Goal: Task Accomplishment & Management: Complete application form

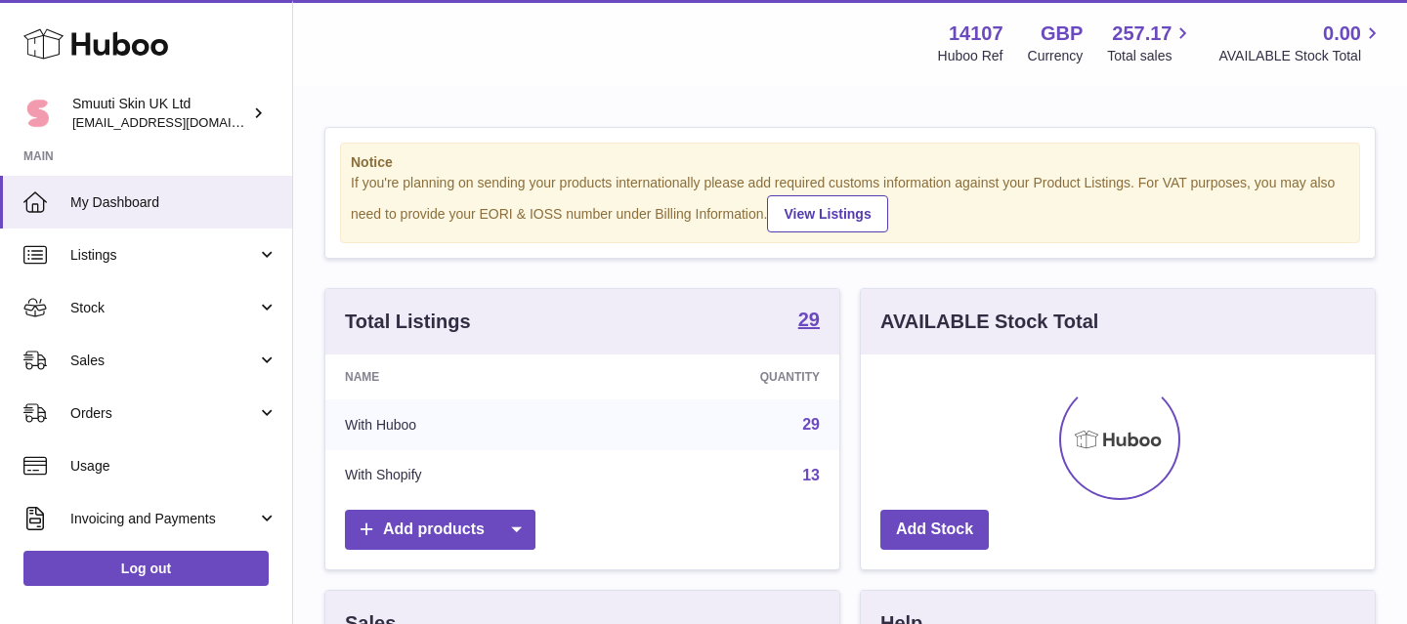
scroll to position [305, 514]
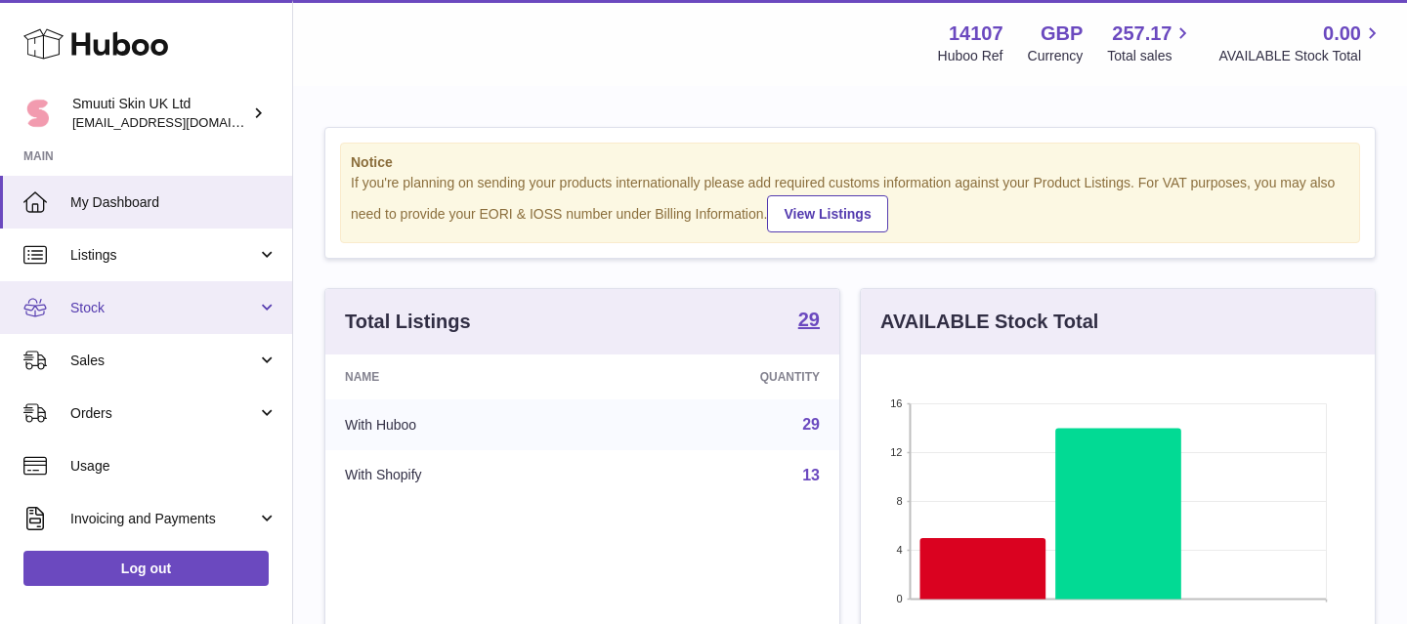
click at [190, 316] on span "Stock" at bounding box center [163, 308] width 187 height 19
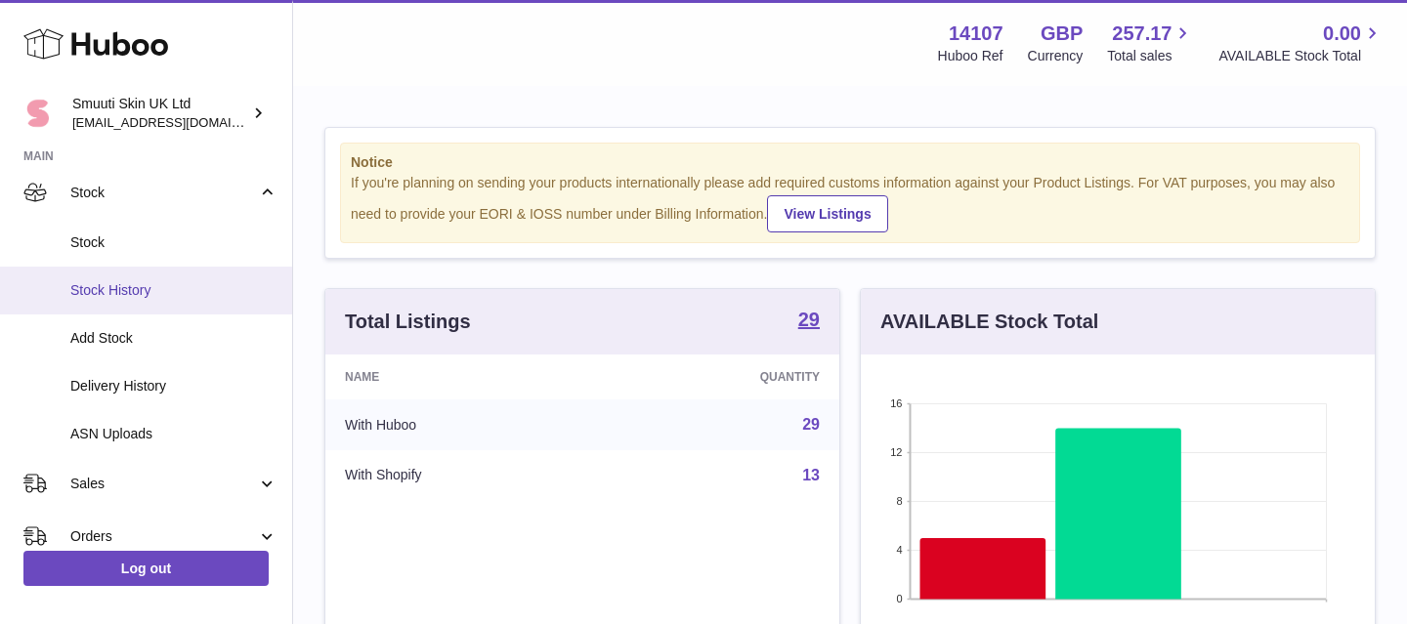
scroll to position [130, 0]
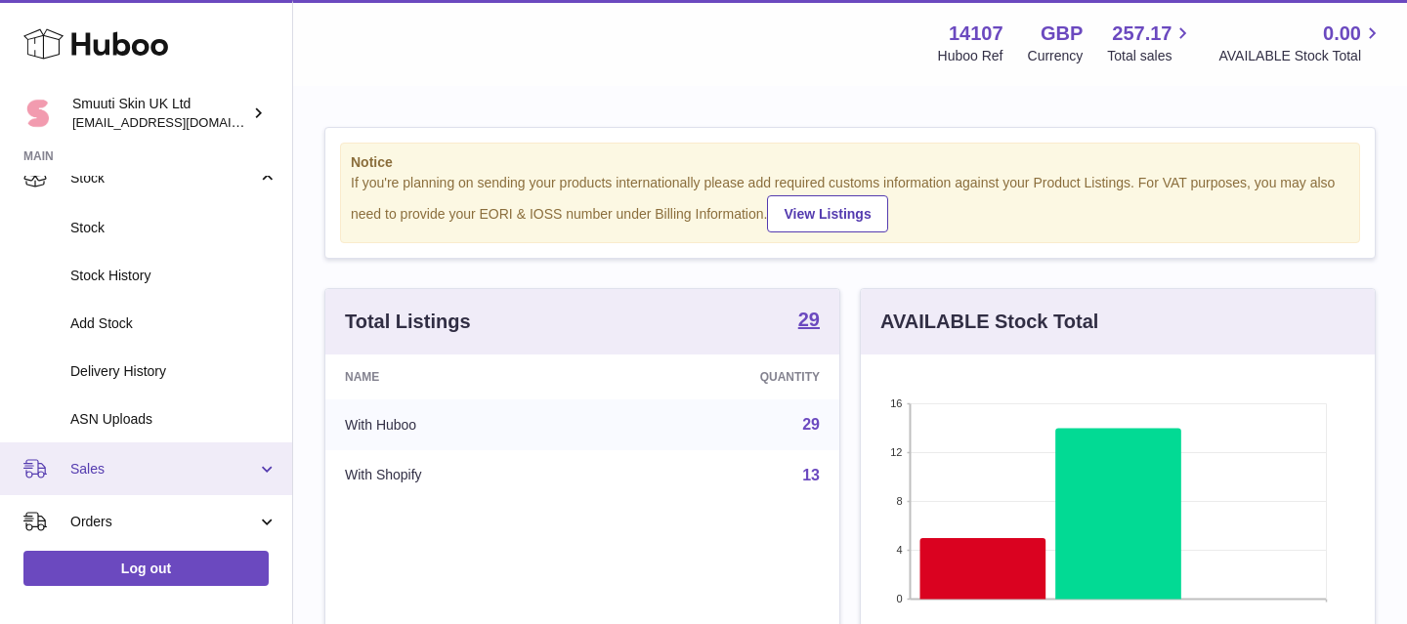
click at [174, 473] on span "Sales" at bounding box center [163, 469] width 187 height 19
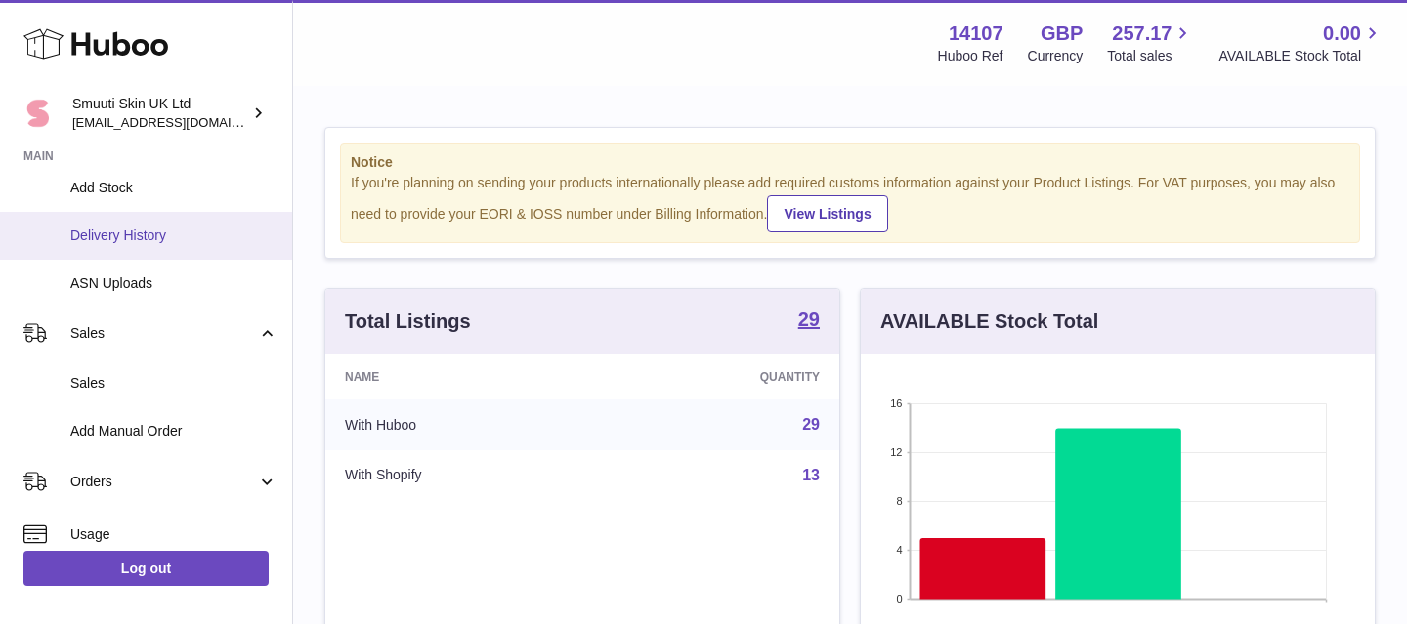
scroll to position [279, 0]
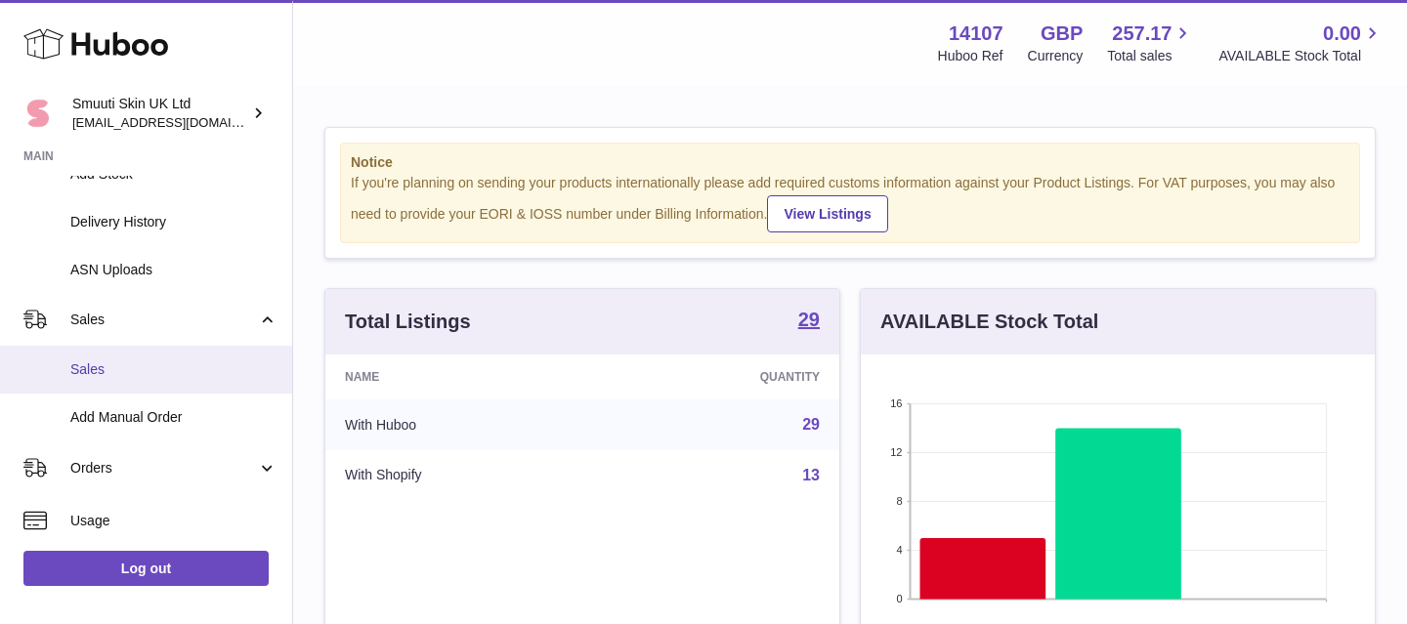
click at [102, 362] on span "Sales" at bounding box center [173, 370] width 207 height 19
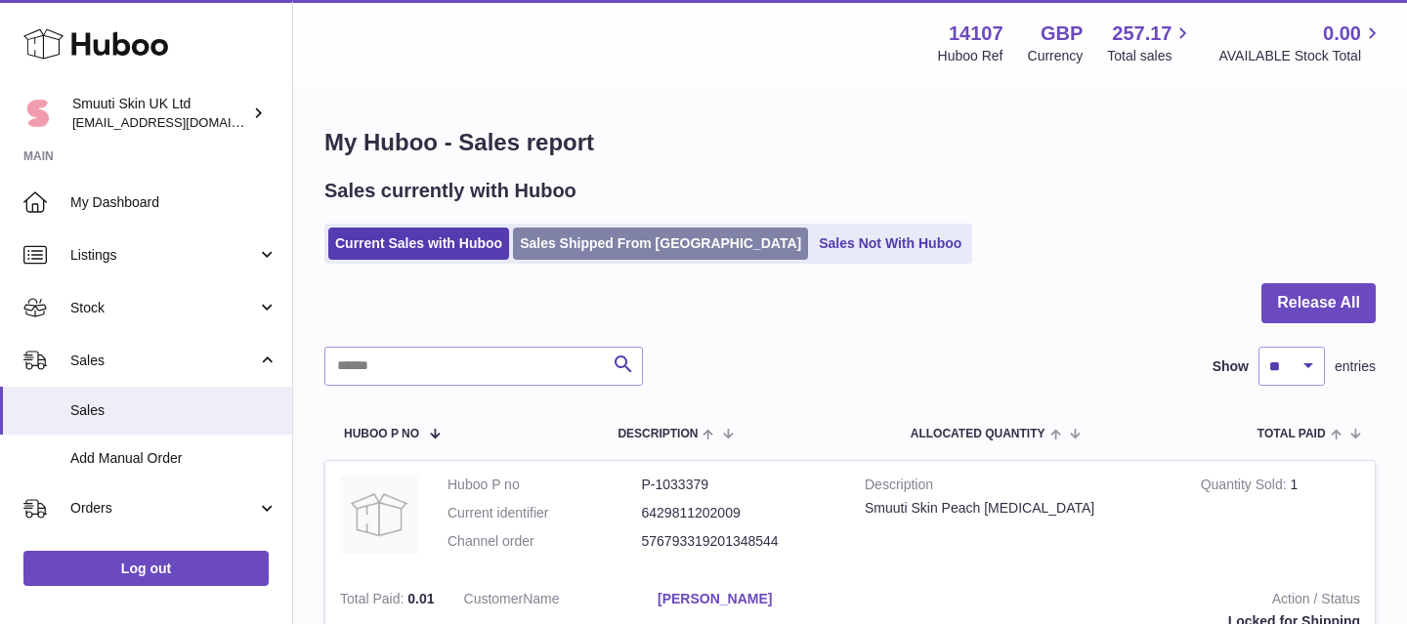
click at [608, 236] on link "Sales Shipped From [GEOGRAPHIC_DATA]" at bounding box center [660, 244] width 295 height 32
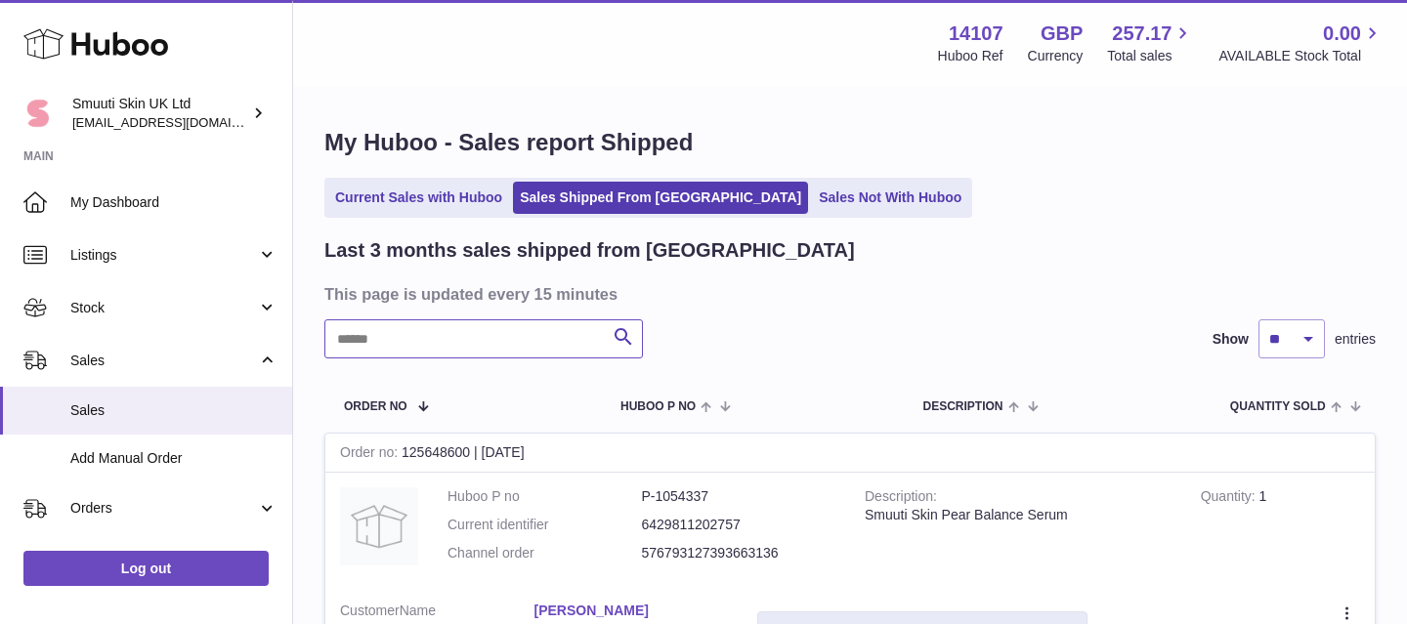
click at [487, 353] on input "text" at bounding box center [483, 339] width 319 height 39
type input "*"
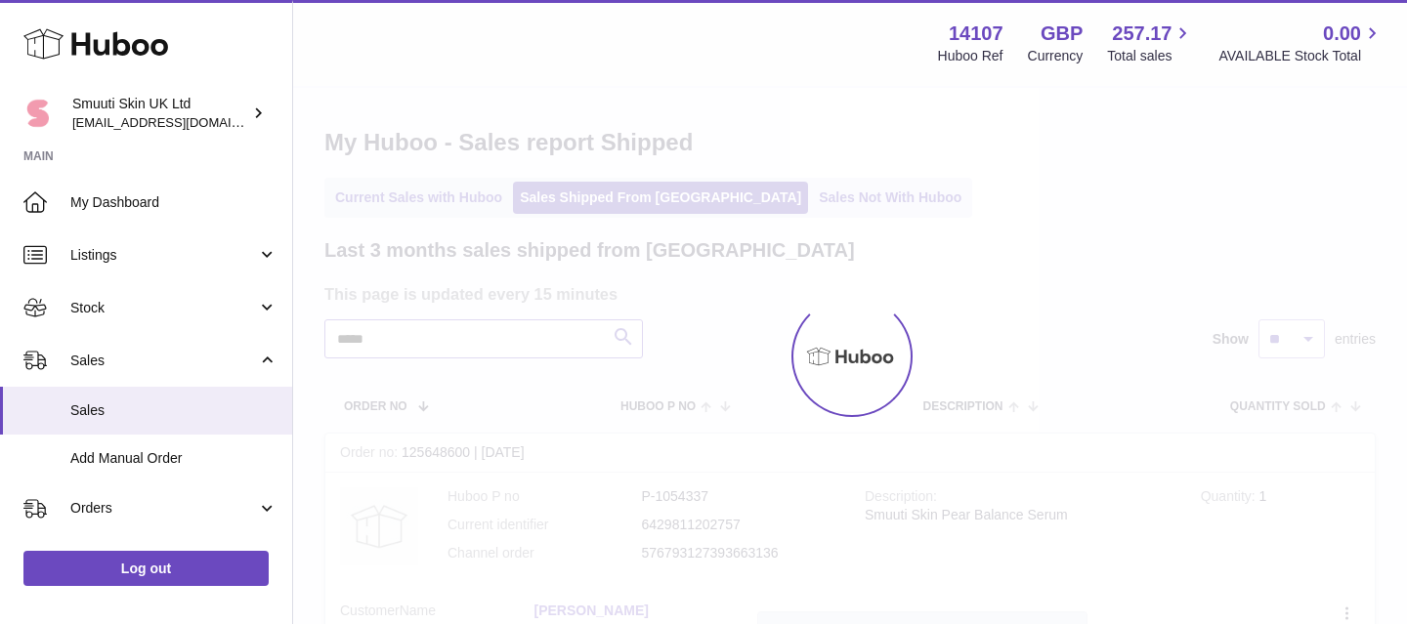
type input "*****"
click at [621, 328] on div at bounding box center [850, 356] width 1114 height 537
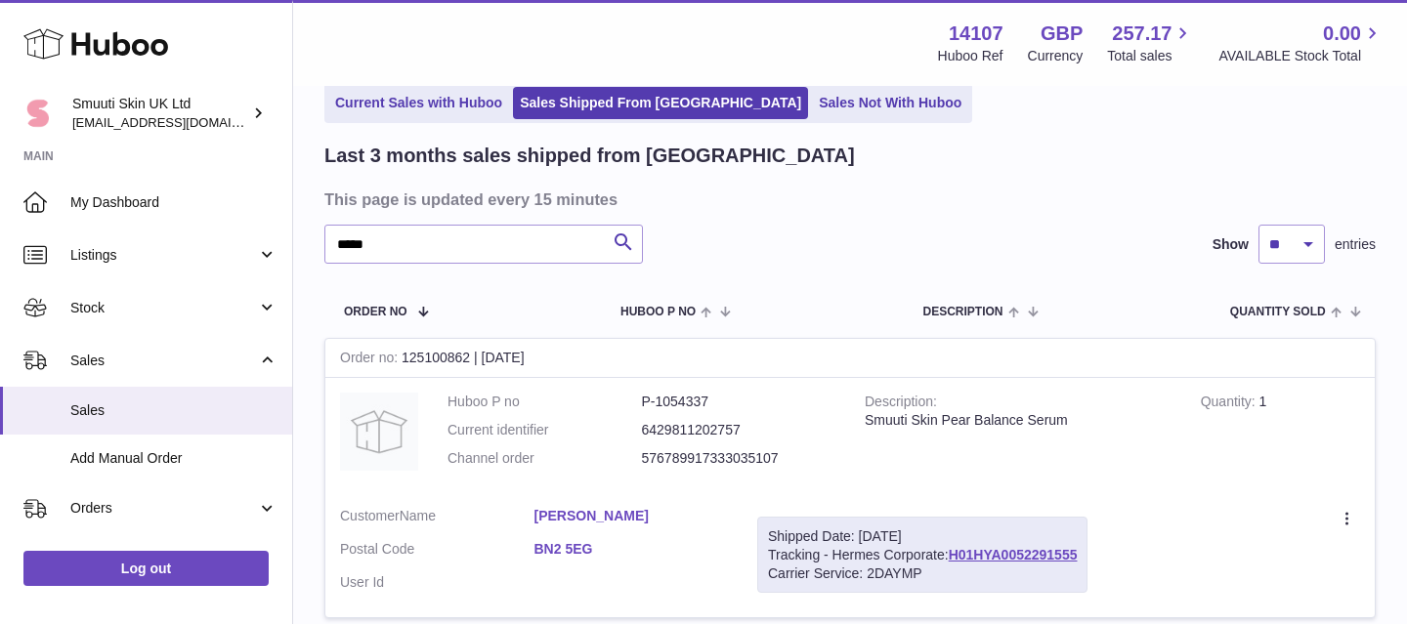
scroll to position [99, 0]
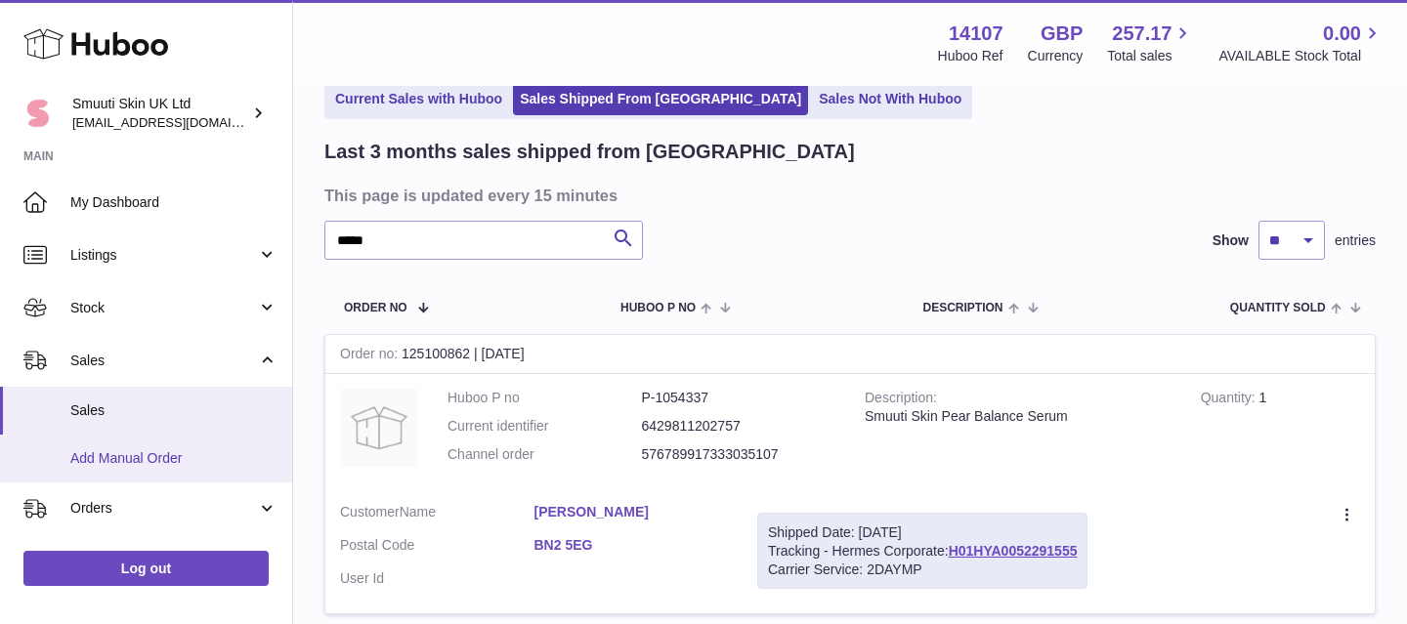
click at [157, 471] on link "Add Manual Order" at bounding box center [146, 459] width 292 height 48
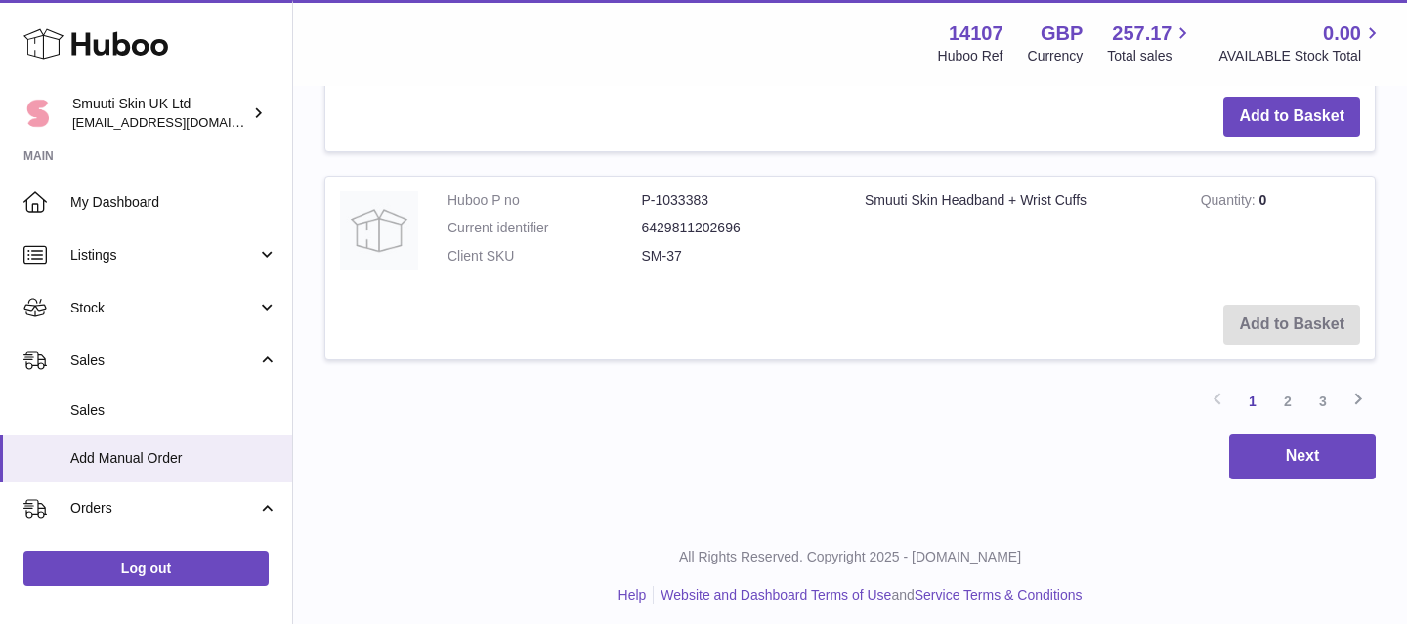
scroll to position [1816, 0]
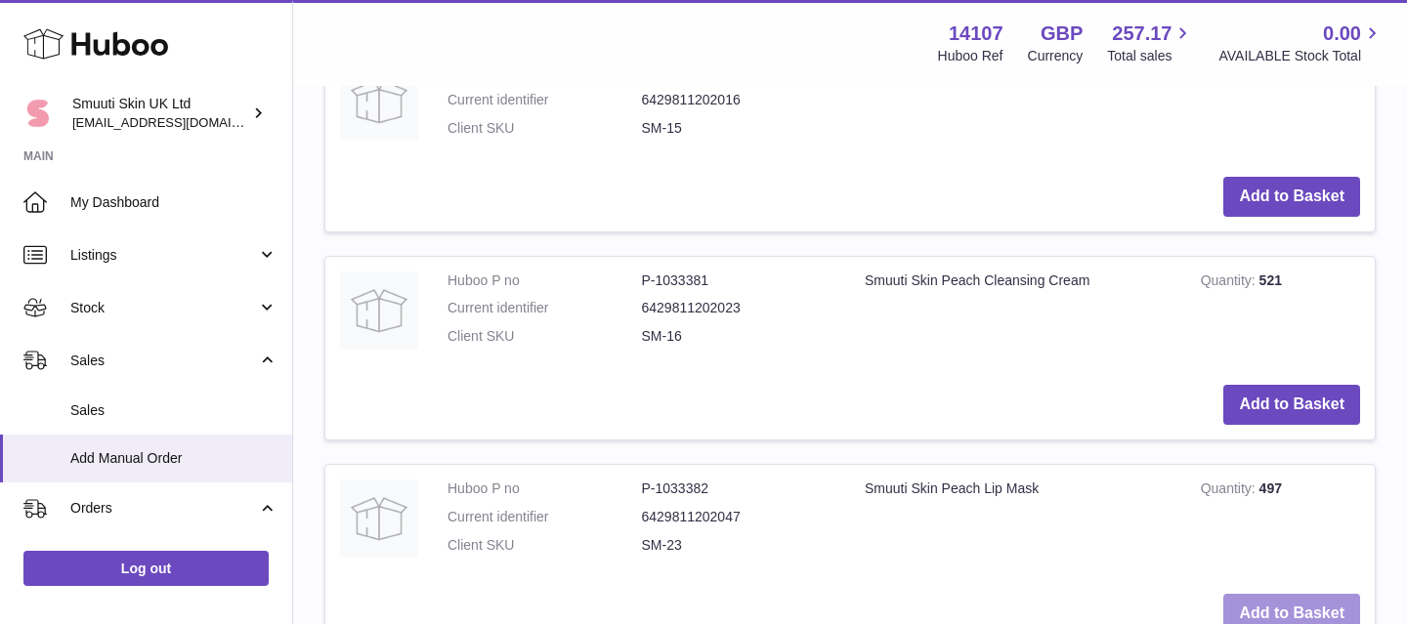
click at [1280, 600] on button "Add to Basket" at bounding box center [1292, 614] width 137 height 40
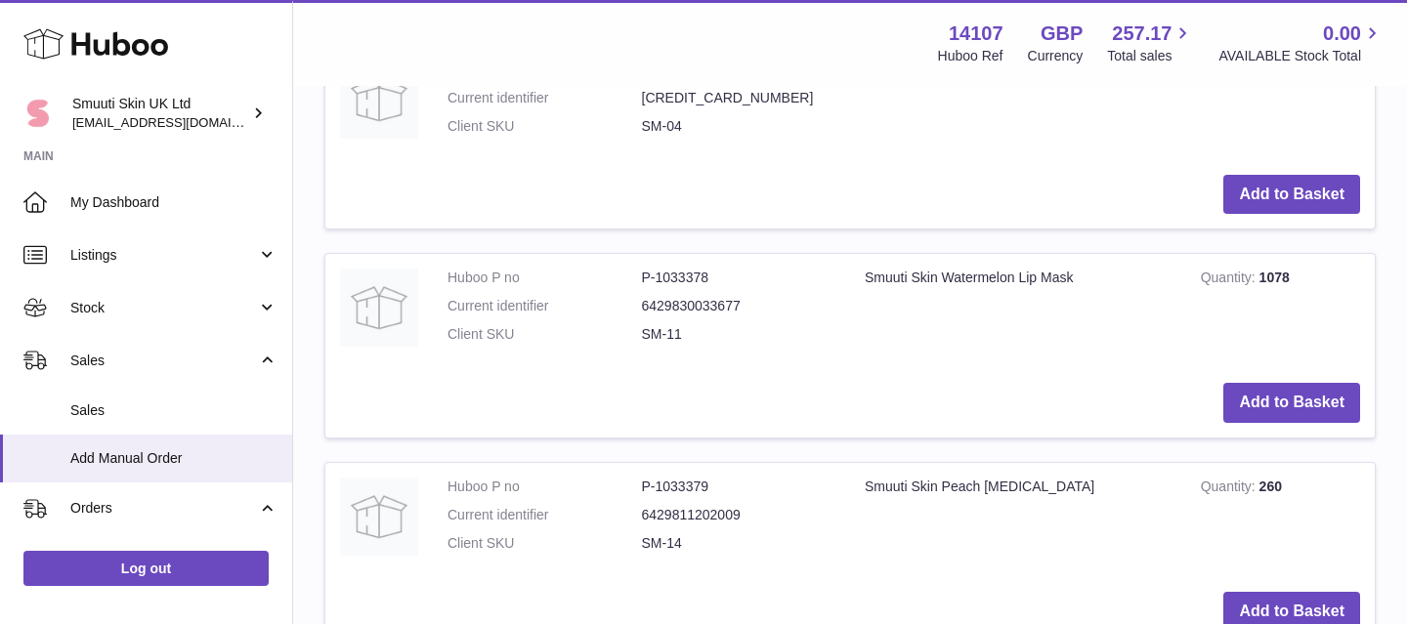
scroll to position [1394, 0]
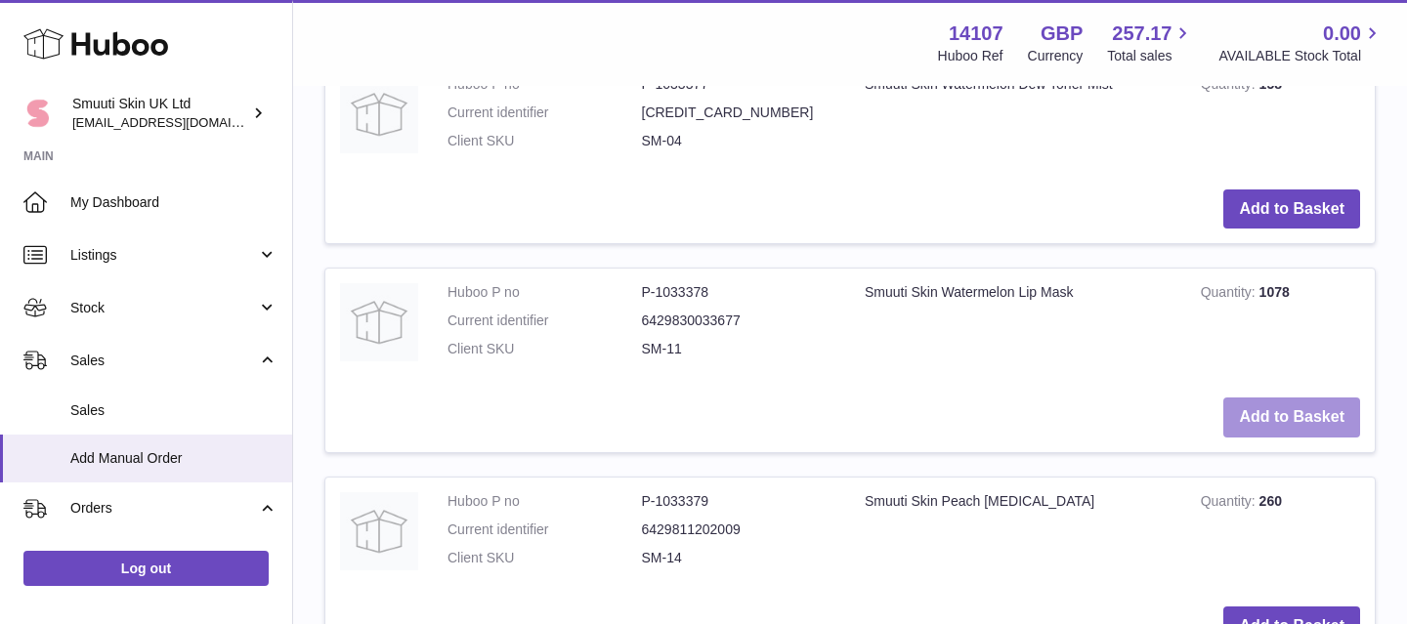
click at [1271, 409] on button "Add to Basket" at bounding box center [1292, 418] width 137 height 40
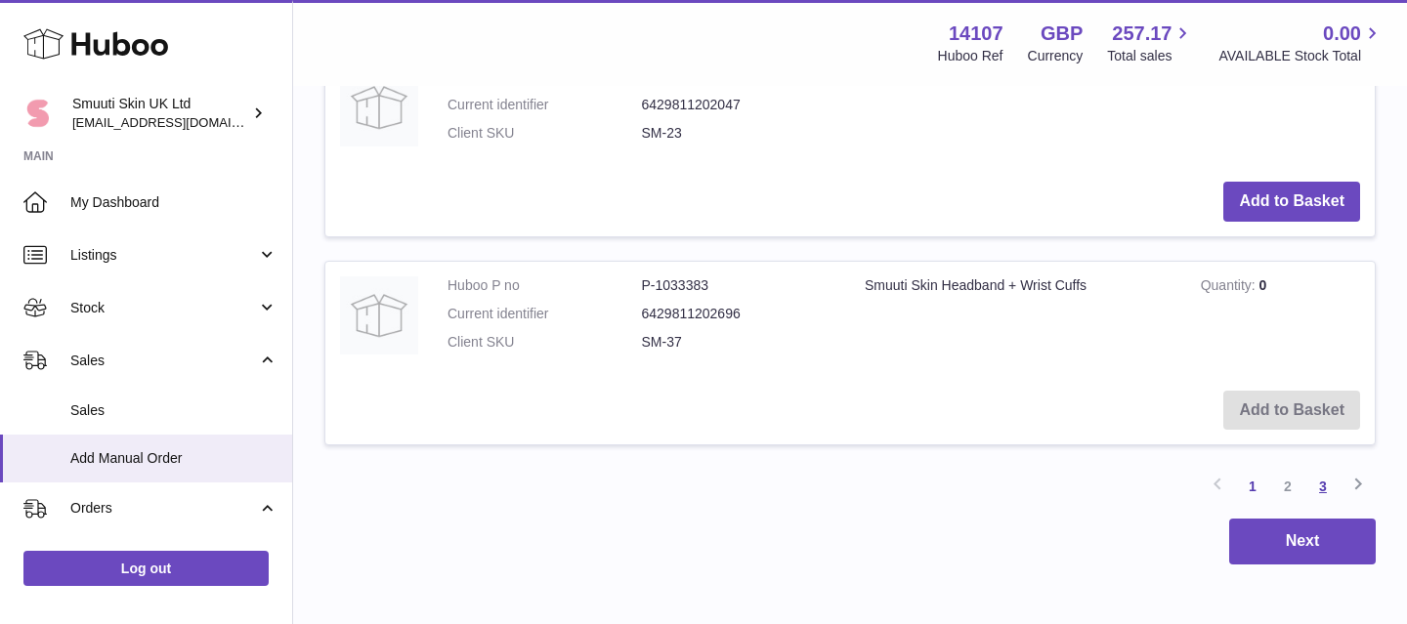
click at [1322, 484] on link "3" at bounding box center [1323, 486] width 35 height 35
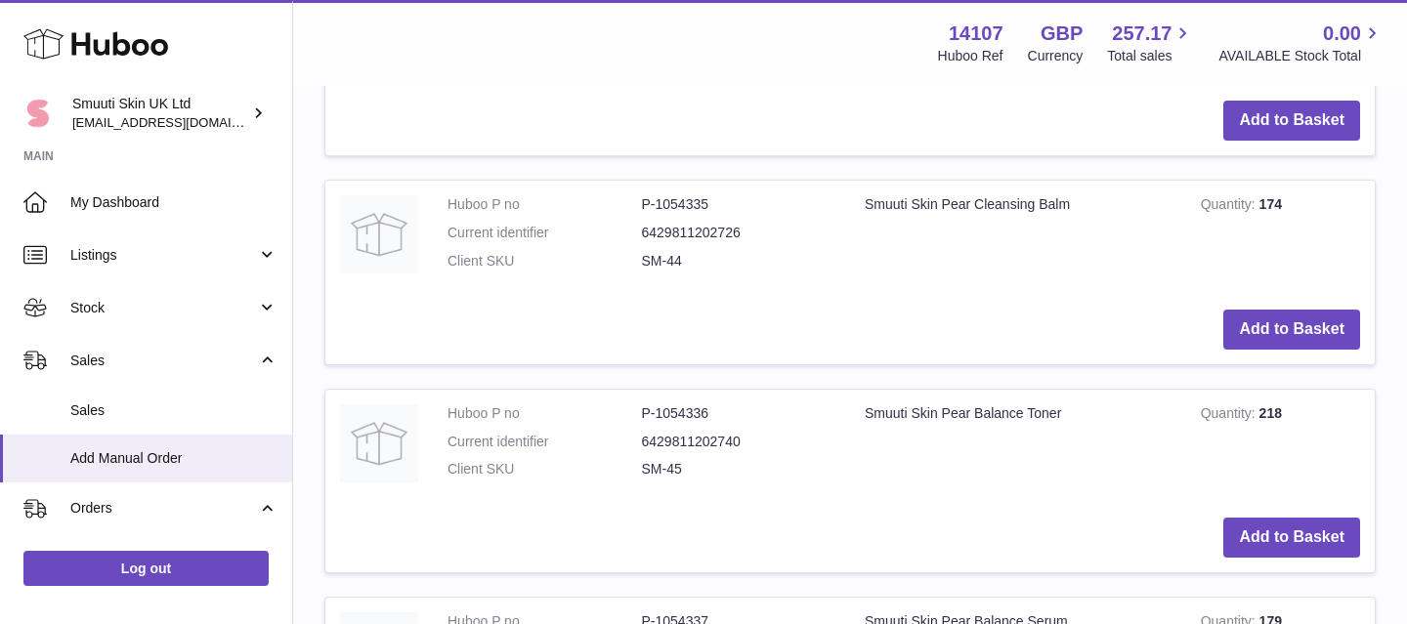
scroll to position [1494, 0]
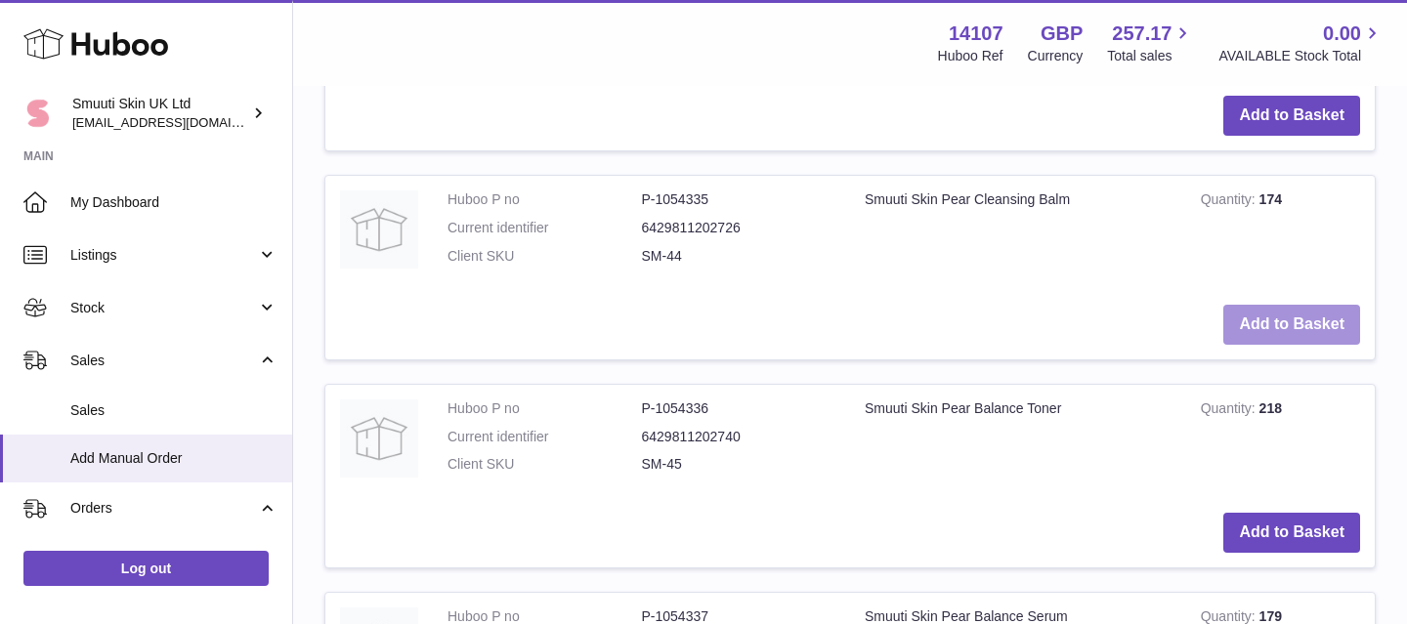
click at [1249, 322] on button "Add to Basket" at bounding box center [1292, 325] width 137 height 40
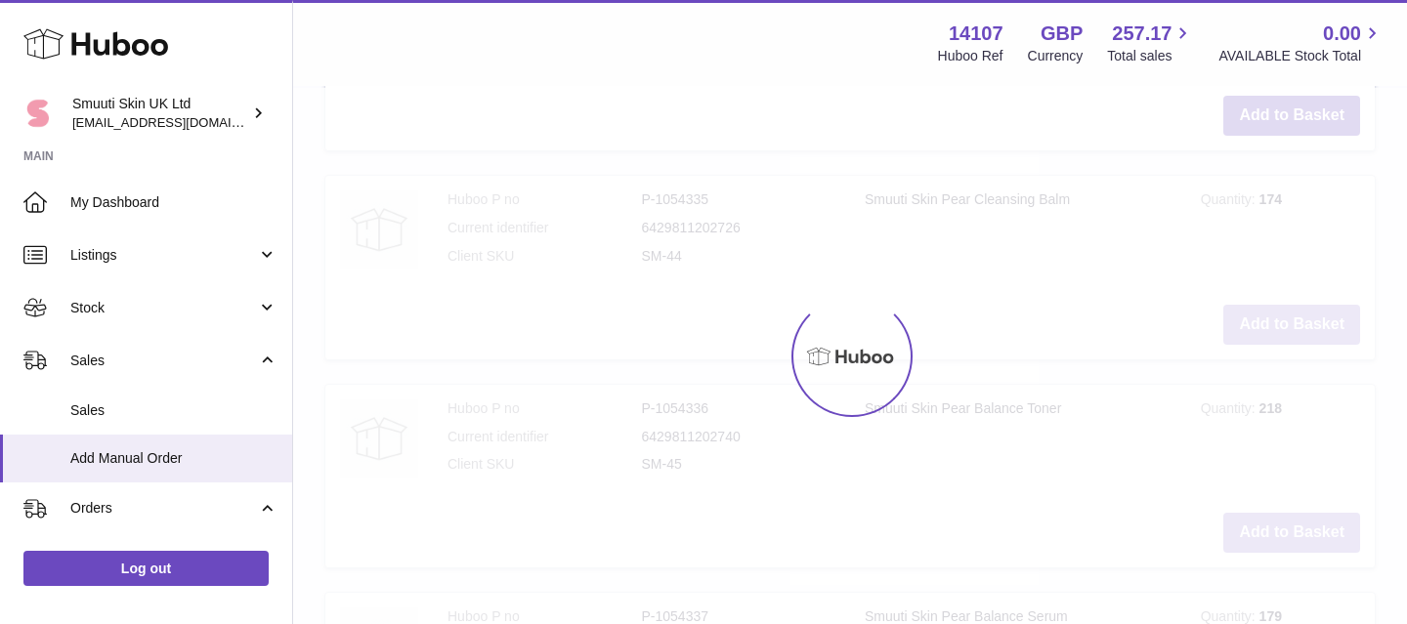
scroll to position [1710, 0]
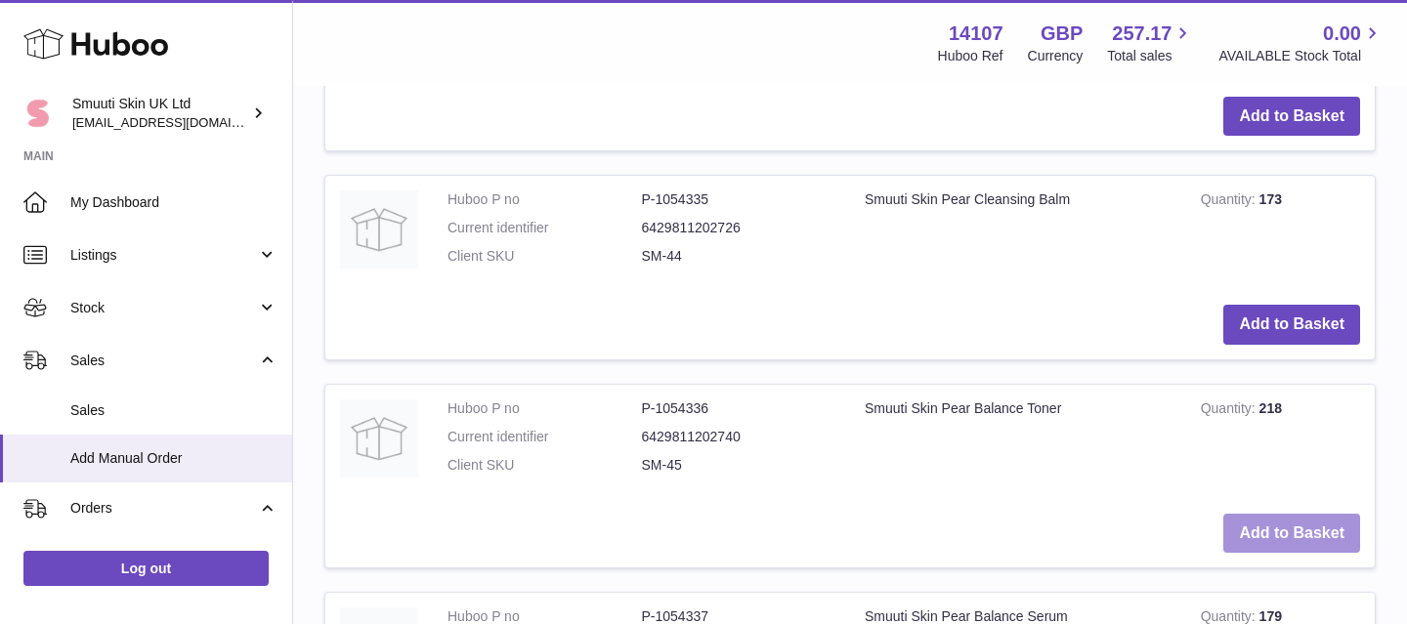
click at [1272, 538] on button "Add to Basket" at bounding box center [1292, 534] width 137 height 40
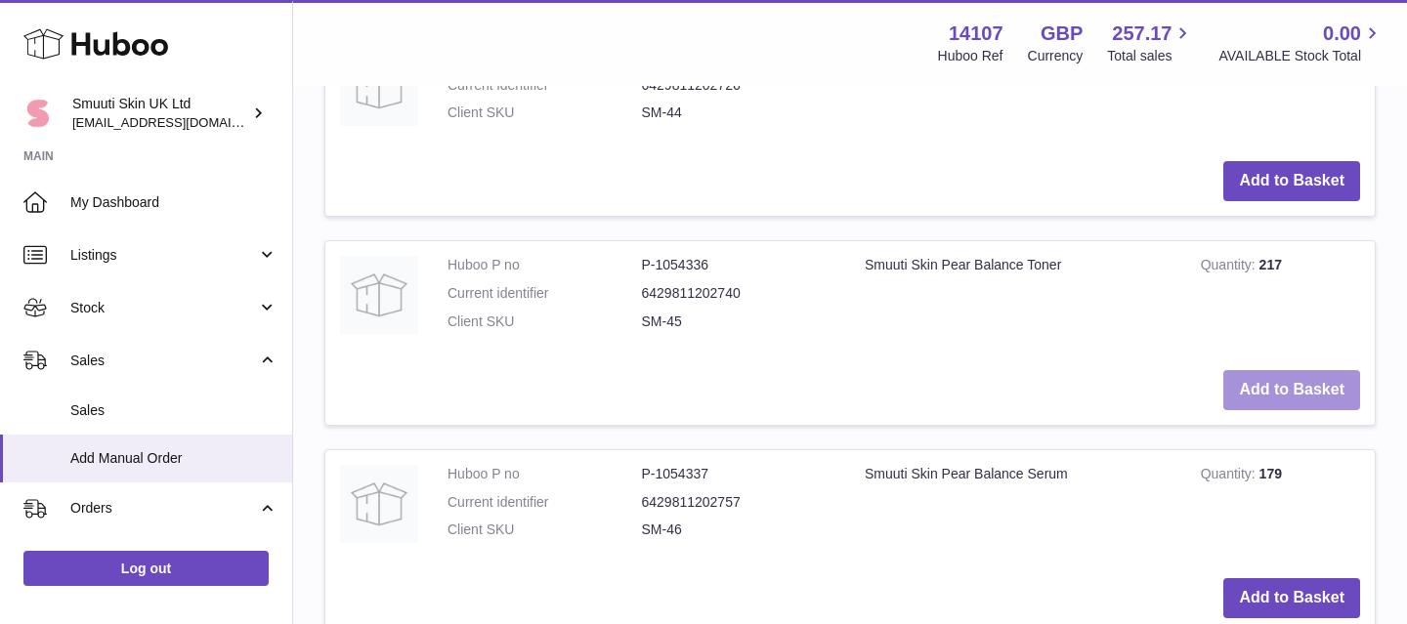
scroll to position [2079, 0]
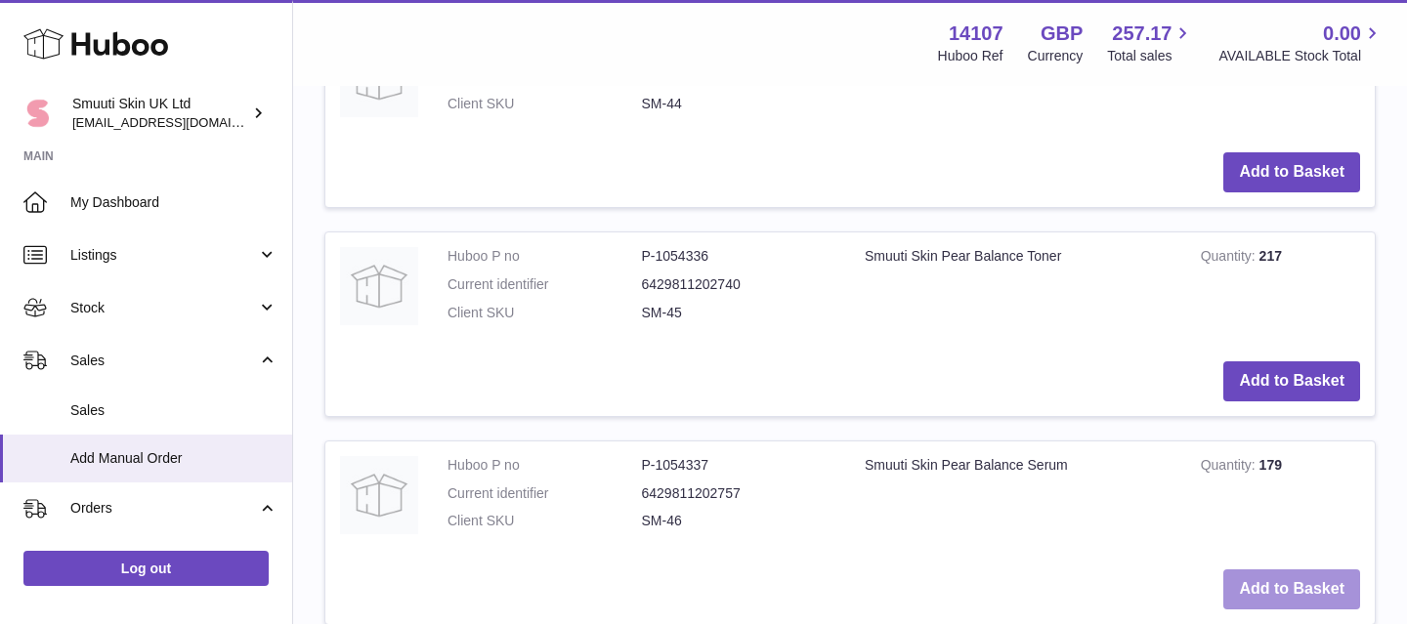
click at [1265, 589] on button "Add to Basket" at bounding box center [1292, 590] width 137 height 40
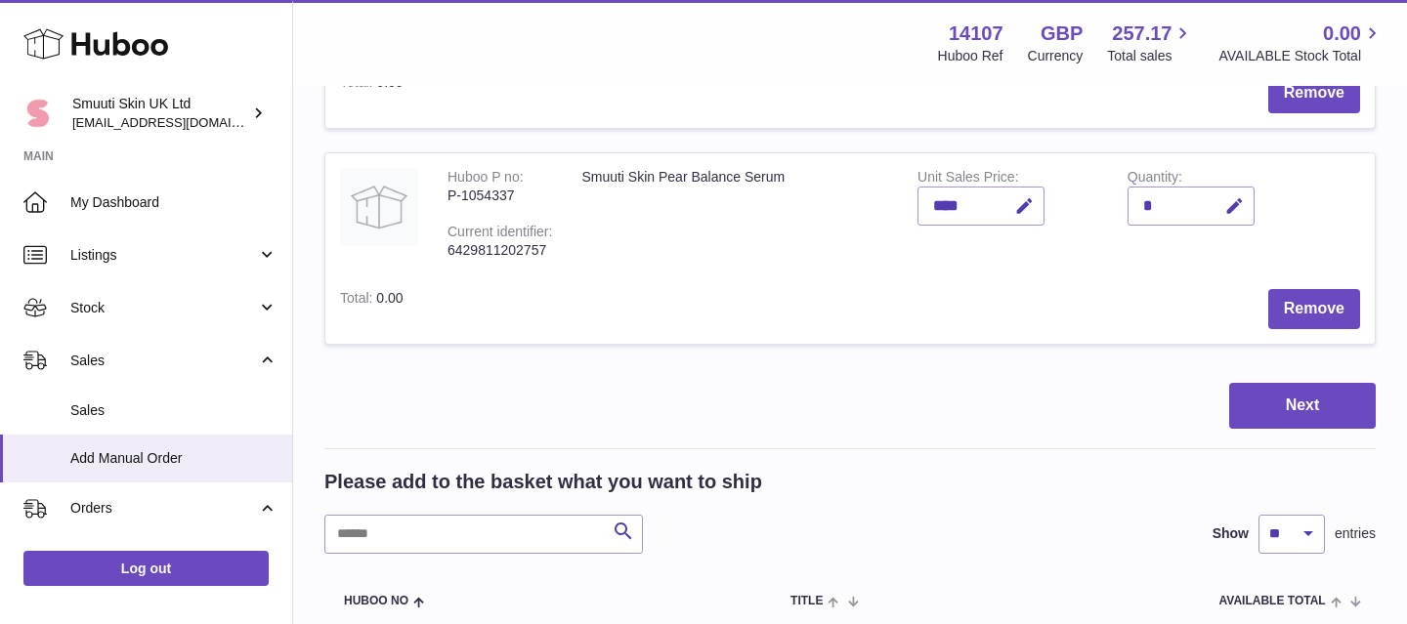
scroll to position [1060, 0]
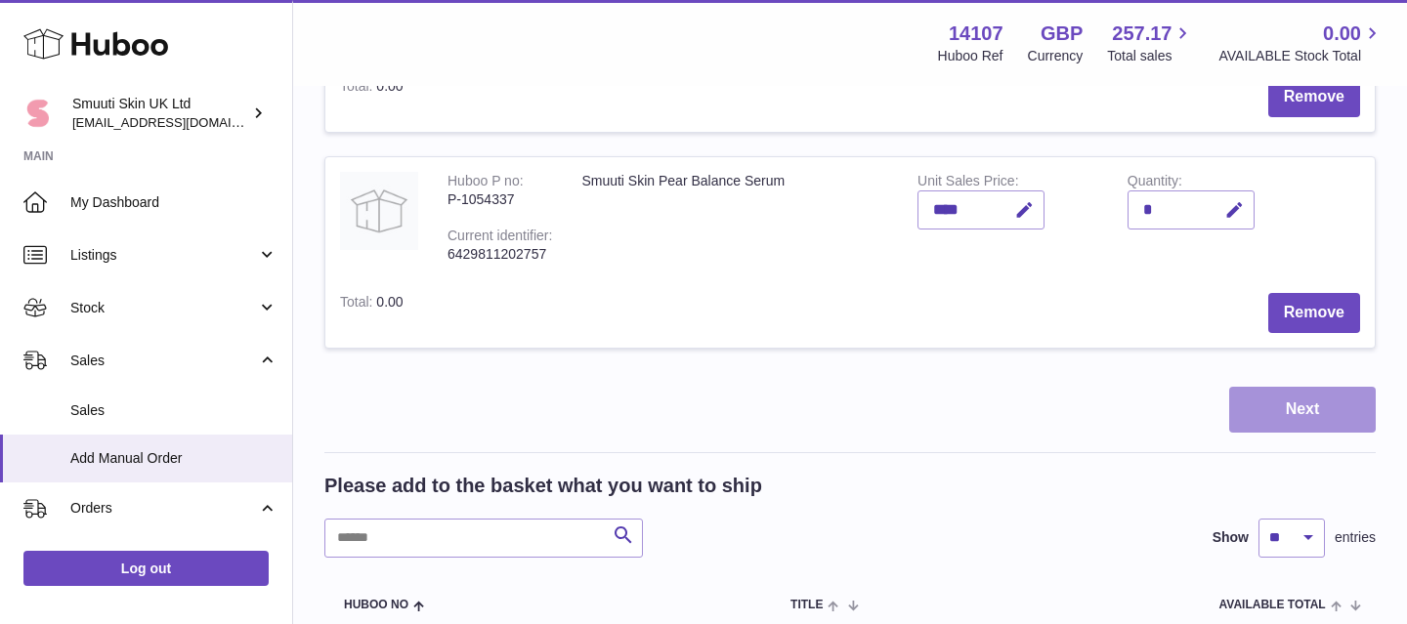
click at [1276, 408] on button "Next" at bounding box center [1302, 410] width 147 height 46
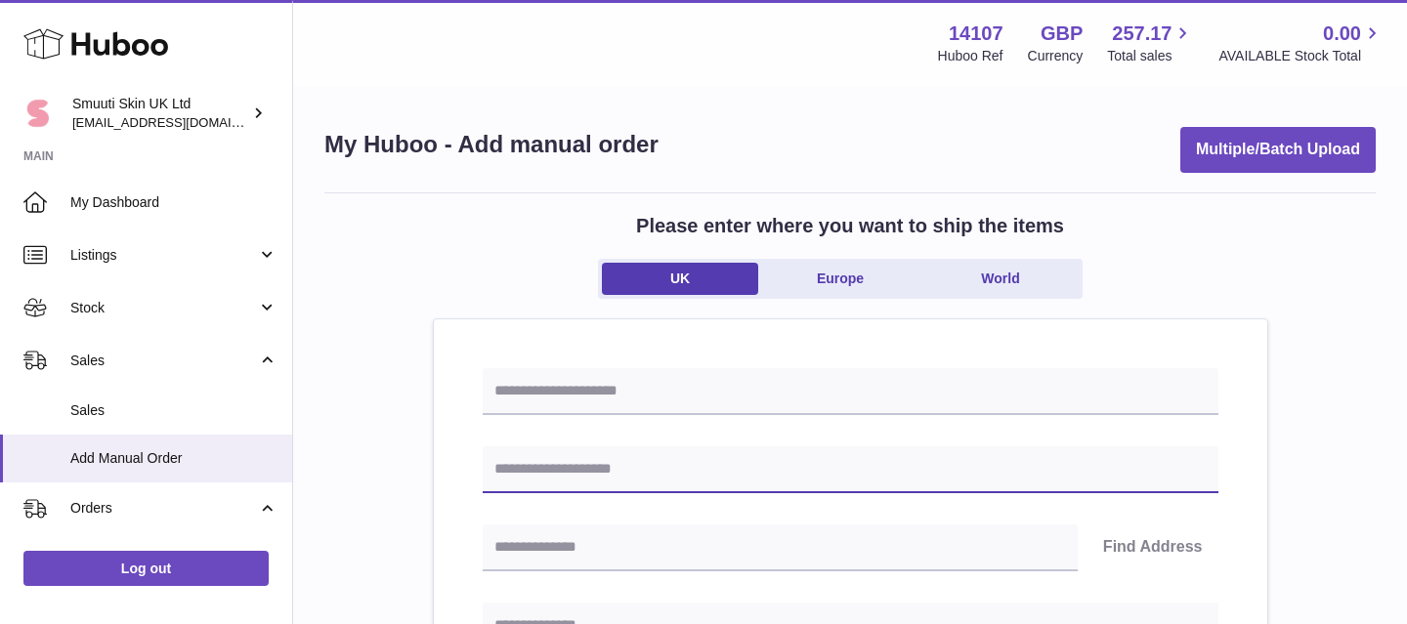
click at [595, 450] on input "text" at bounding box center [851, 470] width 736 height 47
type input "**********"
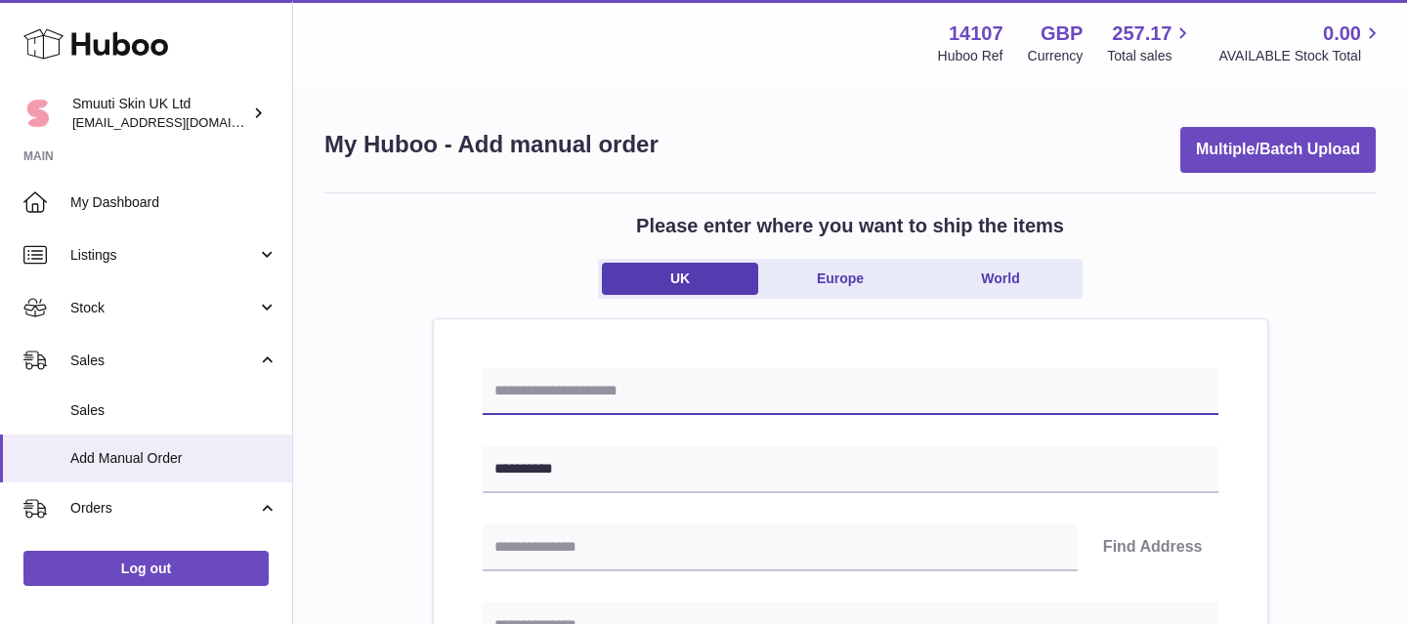
click at [541, 384] on input "text" at bounding box center [851, 391] width 736 height 47
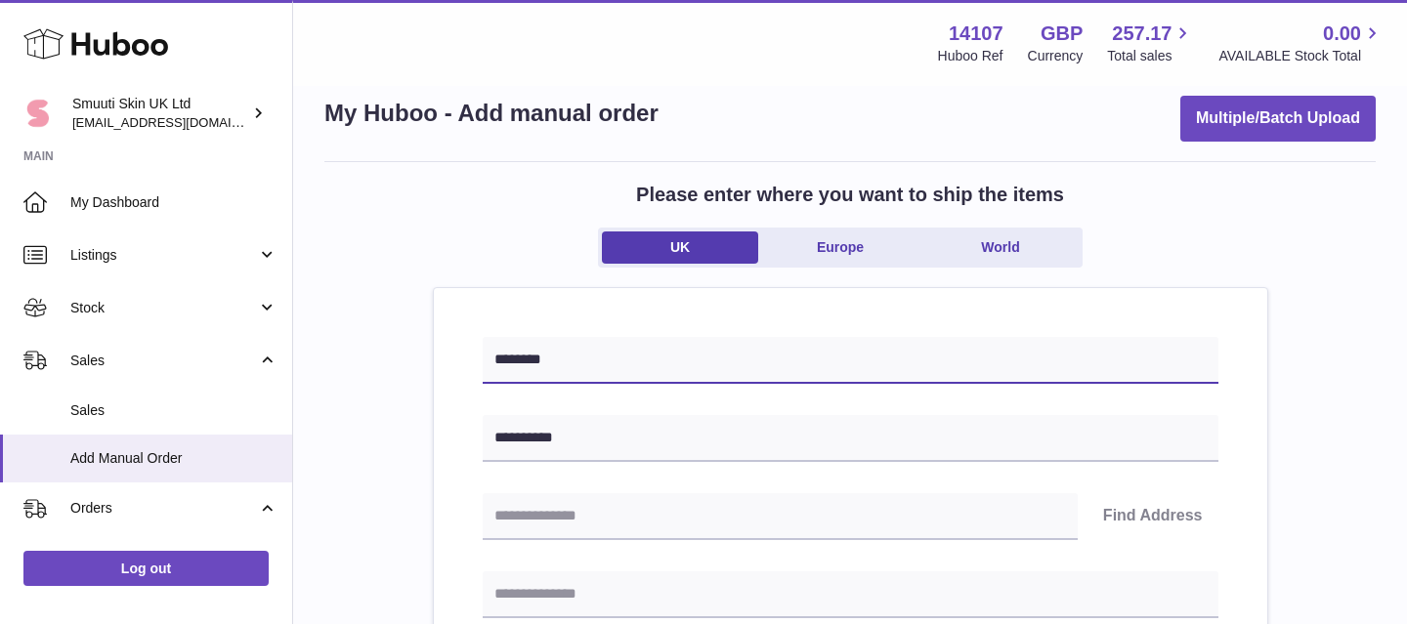
type input "********"
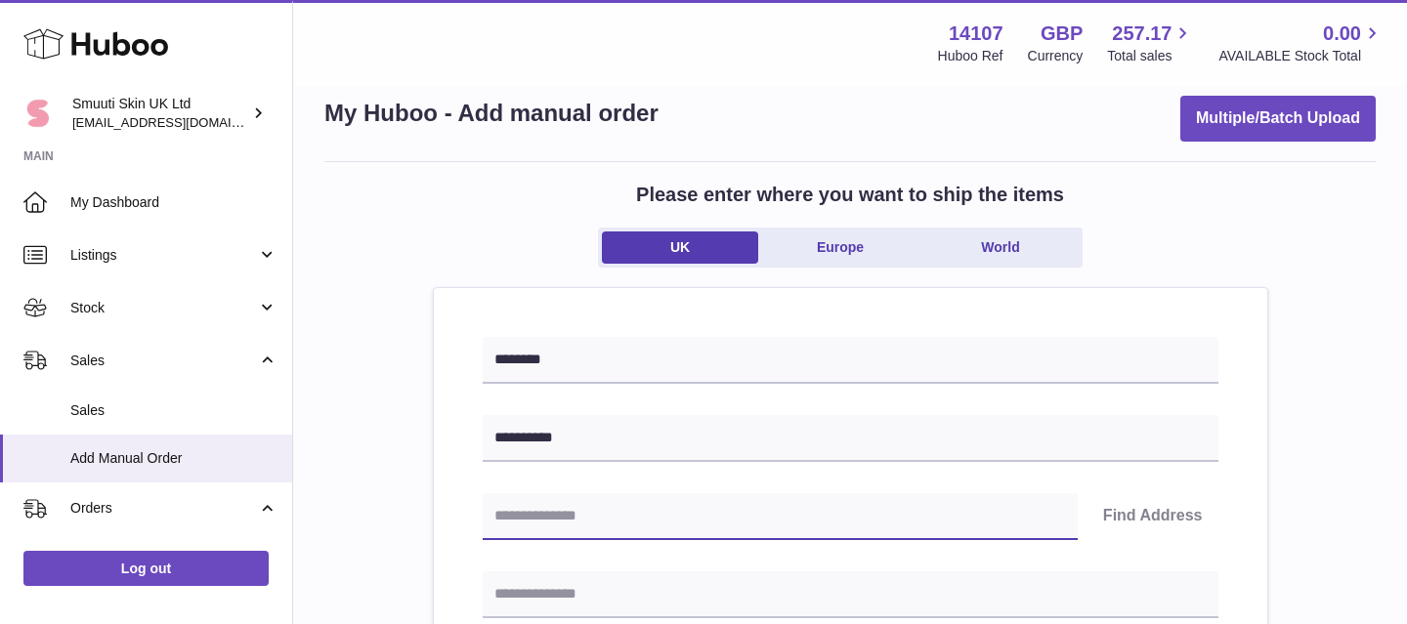
click at [542, 523] on input "text" at bounding box center [780, 517] width 595 height 47
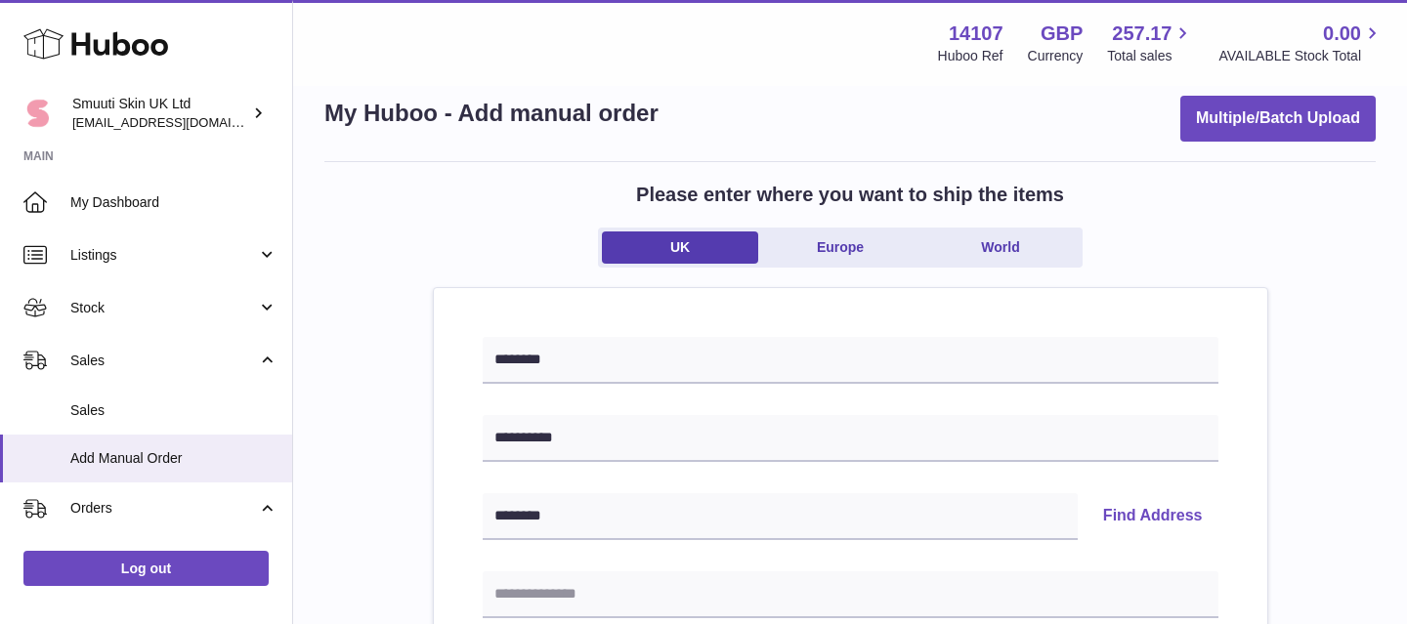
click at [1114, 520] on button "Find Address" at bounding box center [1153, 517] width 131 height 47
click at [599, 609] on input "text" at bounding box center [851, 595] width 736 height 47
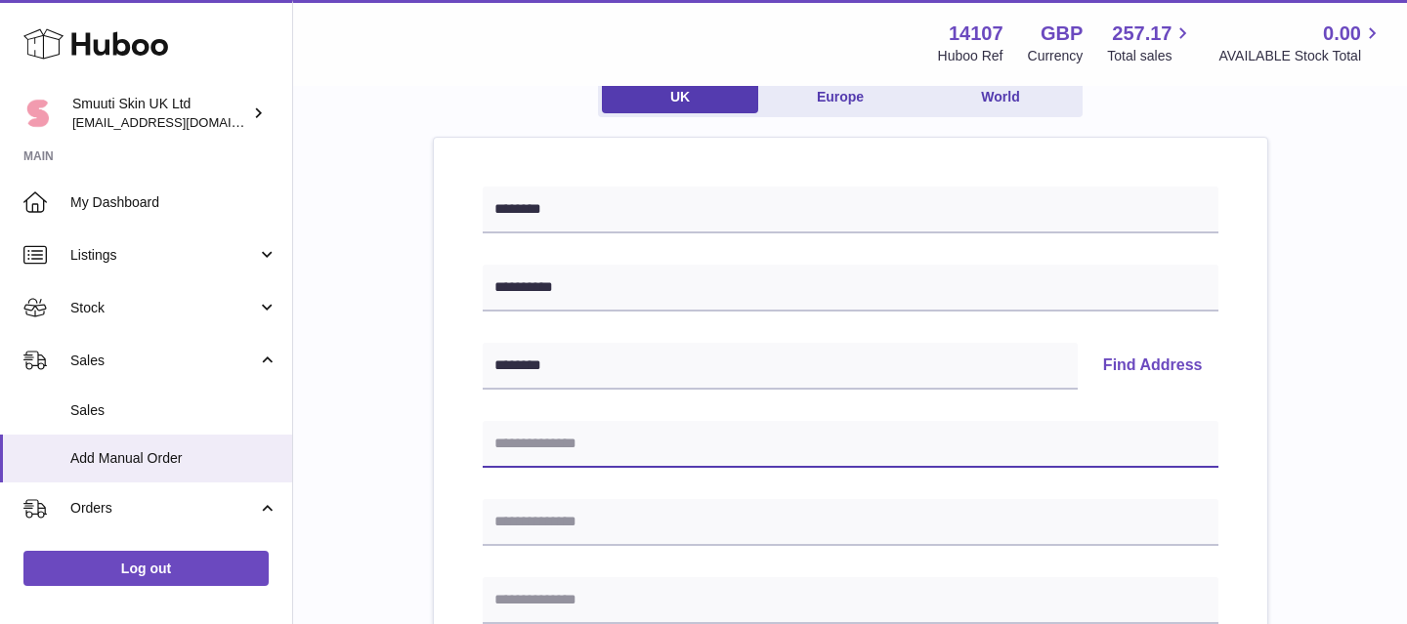
scroll to position [199, 0]
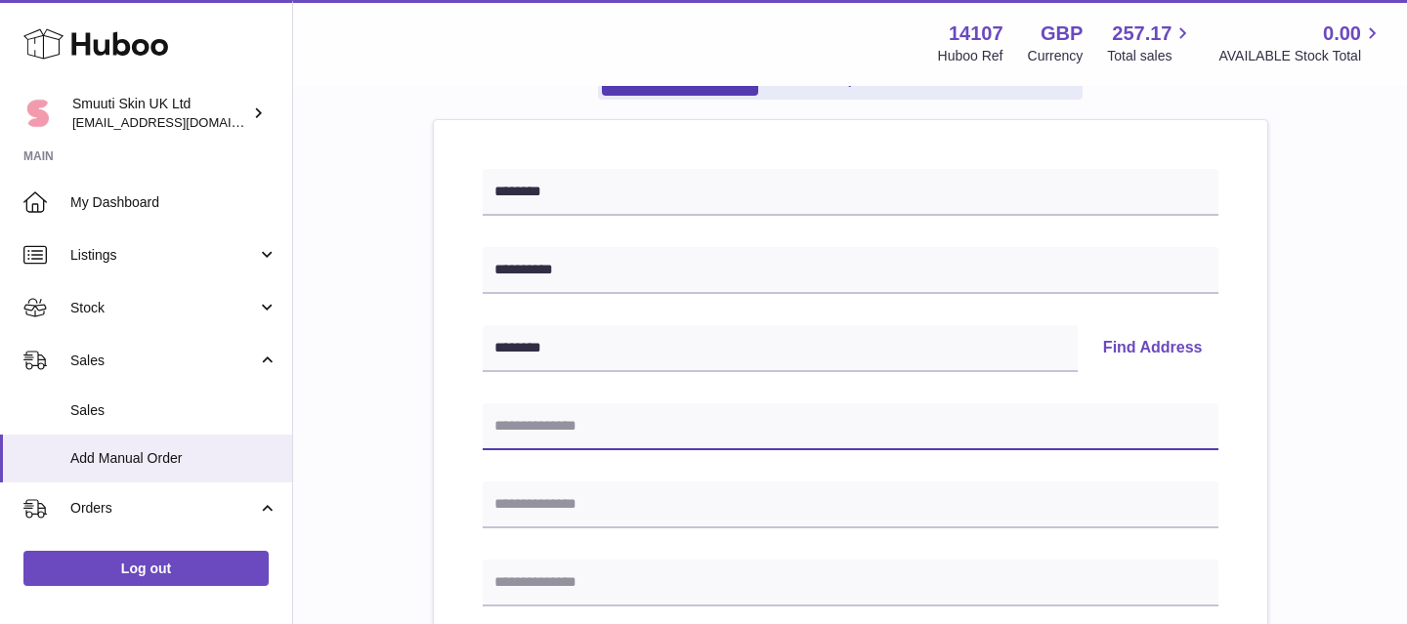
click at [711, 412] on input "text" at bounding box center [851, 427] width 736 height 47
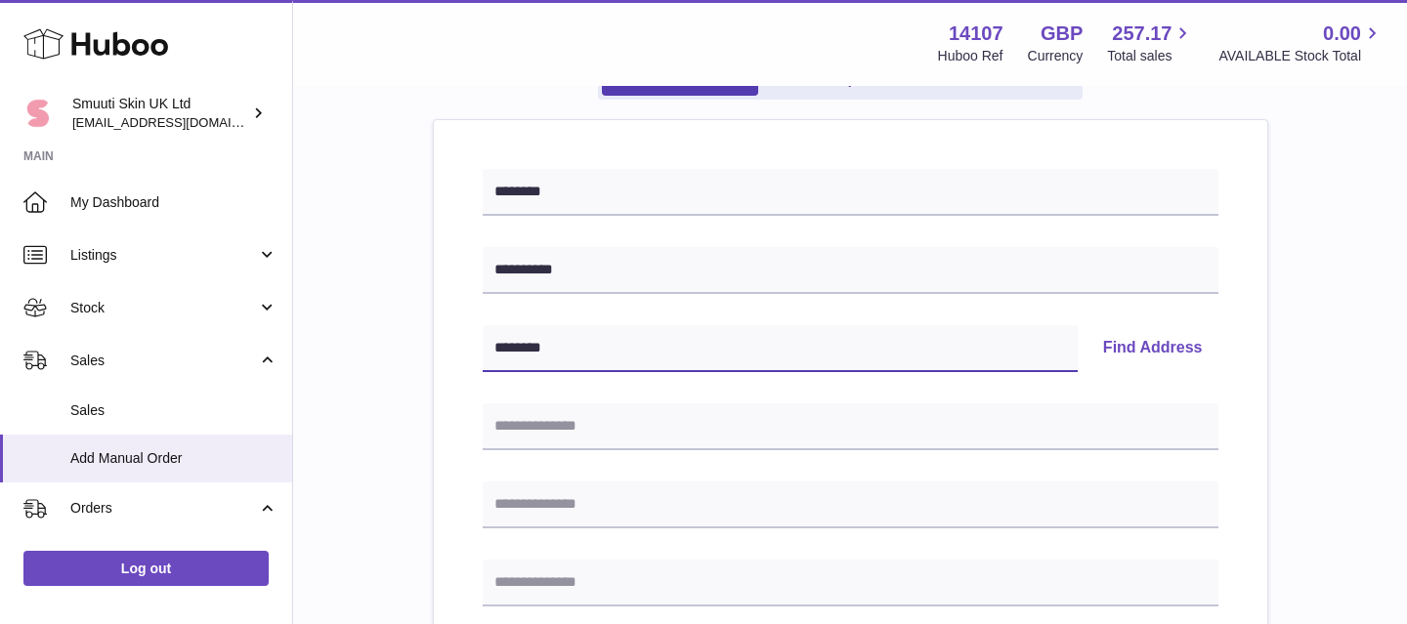
click at [776, 359] on input "********" at bounding box center [780, 348] width 595 height 47
click at [1136, 347] on button "Find Address" at bounding box center [1153, 348] width 131 height 47
click at [537, 356] on input "********" at bounding box center [780, 348] width 595 height 47
drag, startPoint x: 581, startPoint y: 348, endPoint x: 356, endPoint y: 342, distance: 225.8
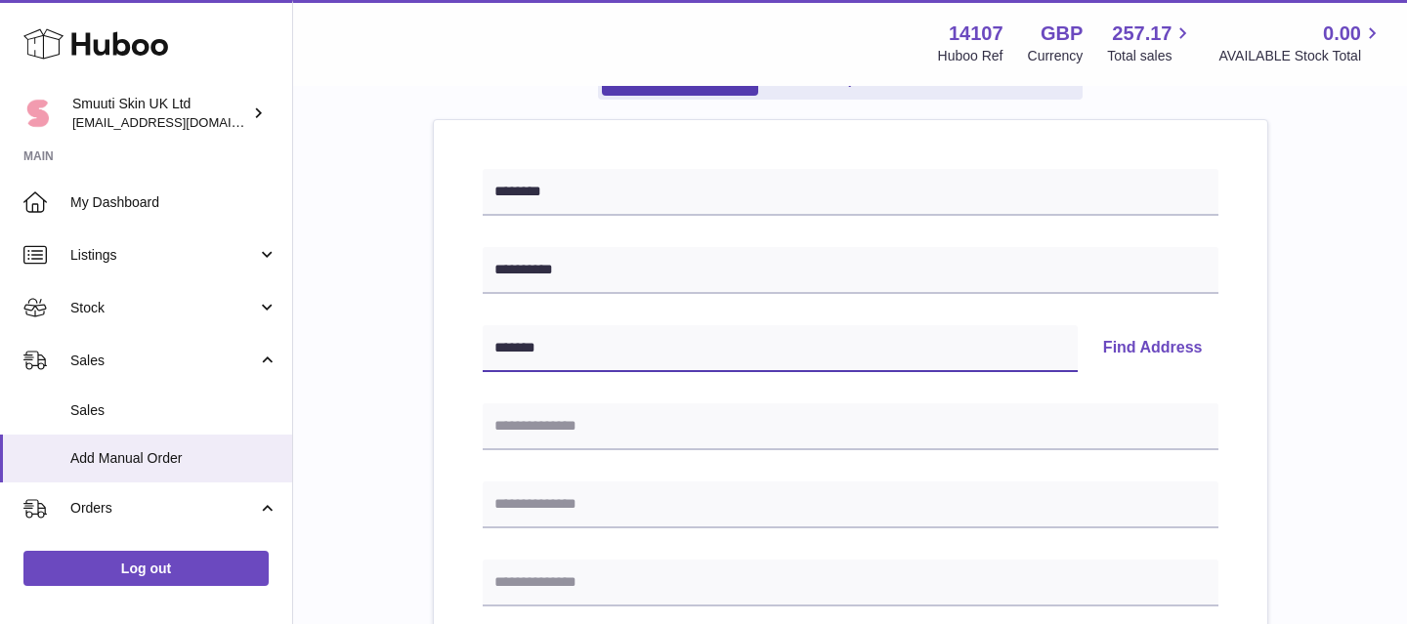
type input "*******"
click at [1140, 348] on button "Find Address" at bounding box center [1153, 348] width 131 height 47
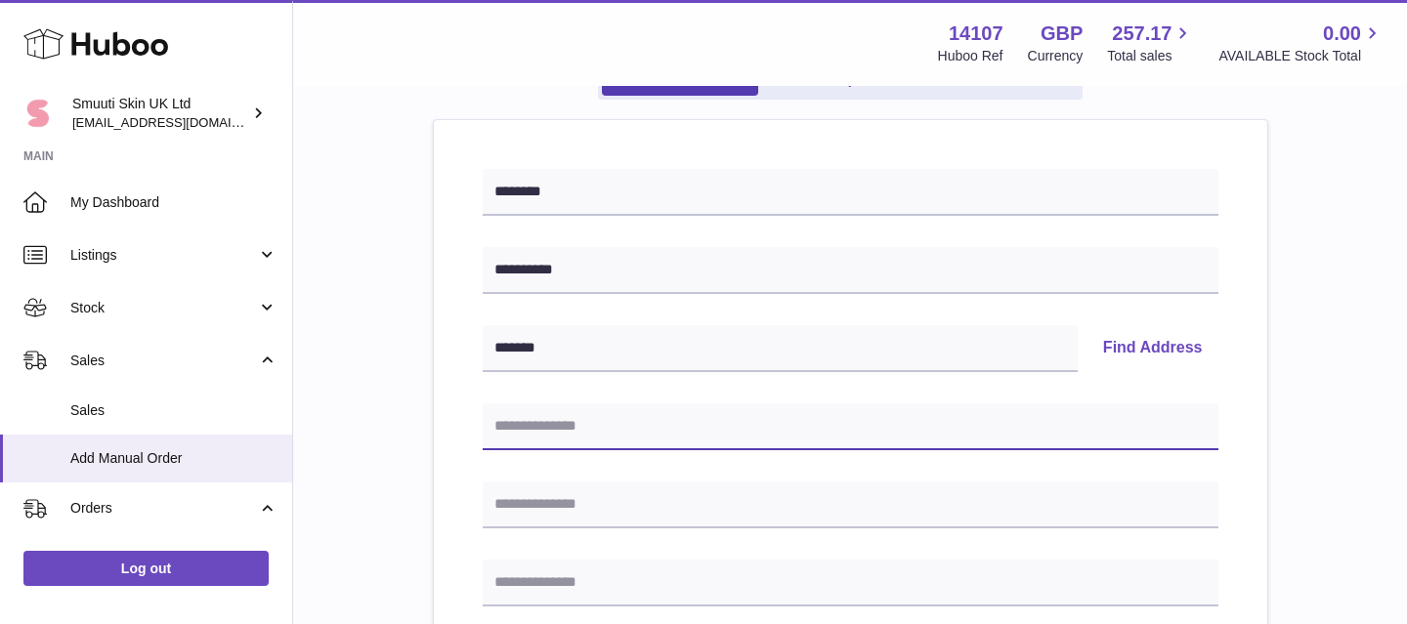
click at [569, 425] on input "text" at bounding box center [851, 427] width 736 height 47
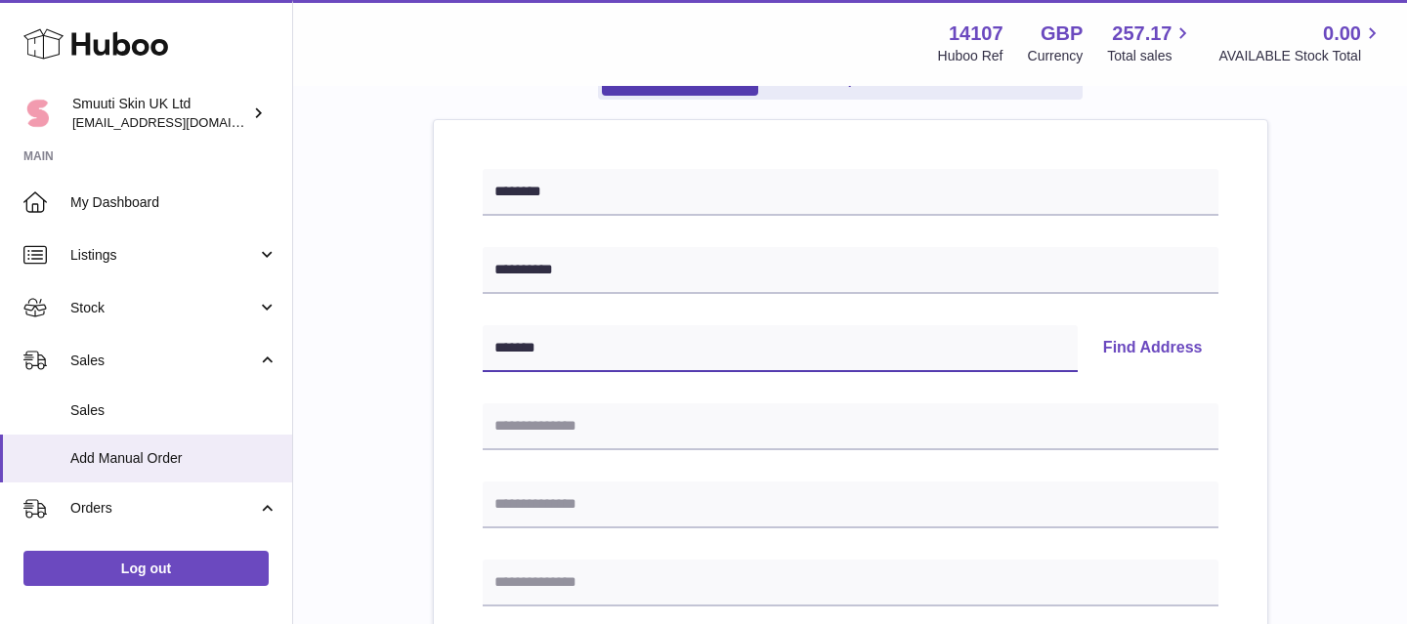
drag, startPoint x: 580, startPoint y: 352, endPoint x: 429, endPoint y: 346, distance: 151.6
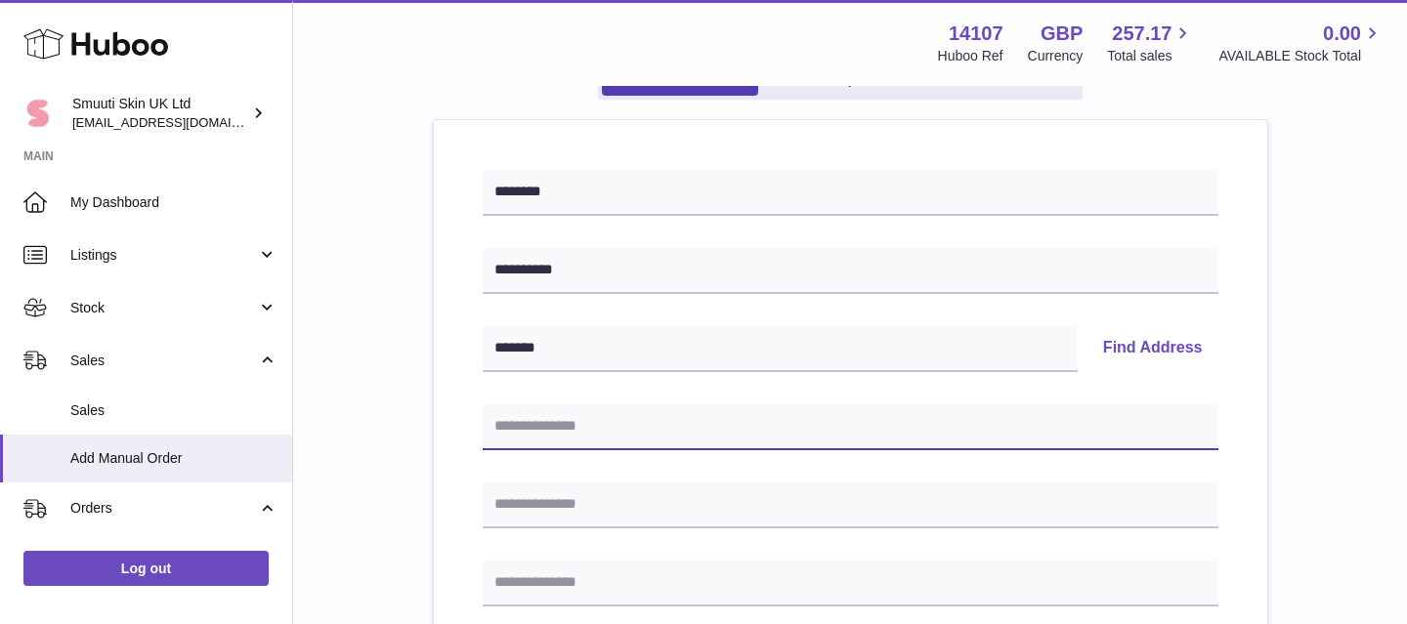
click at [614, 427] on input "text" at bounding box center [851, 427] width 736 height 47
type input "**********"
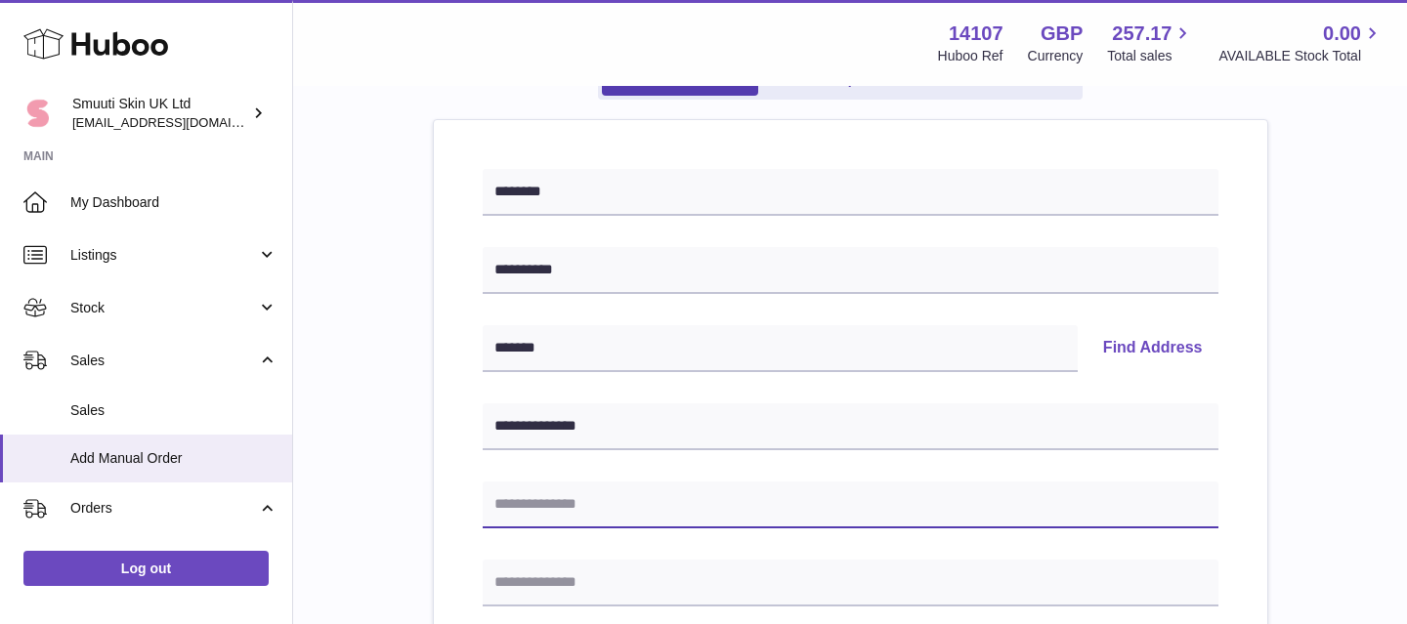
click at [638, 512] on input "text" at bounding box center [851, 505] width 736 height 47
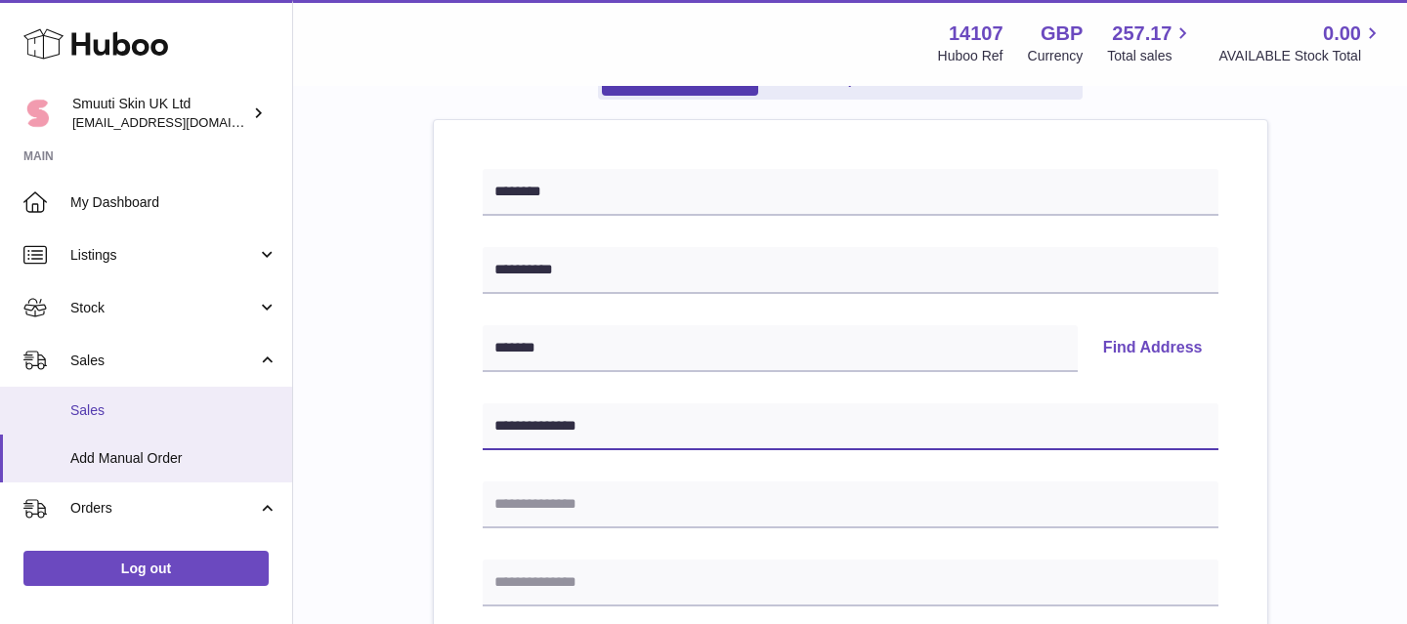
drag, startPoint x: 657, startPoint y: 430, endPoint x: 272, endPoint y: 428, distance: 385.0
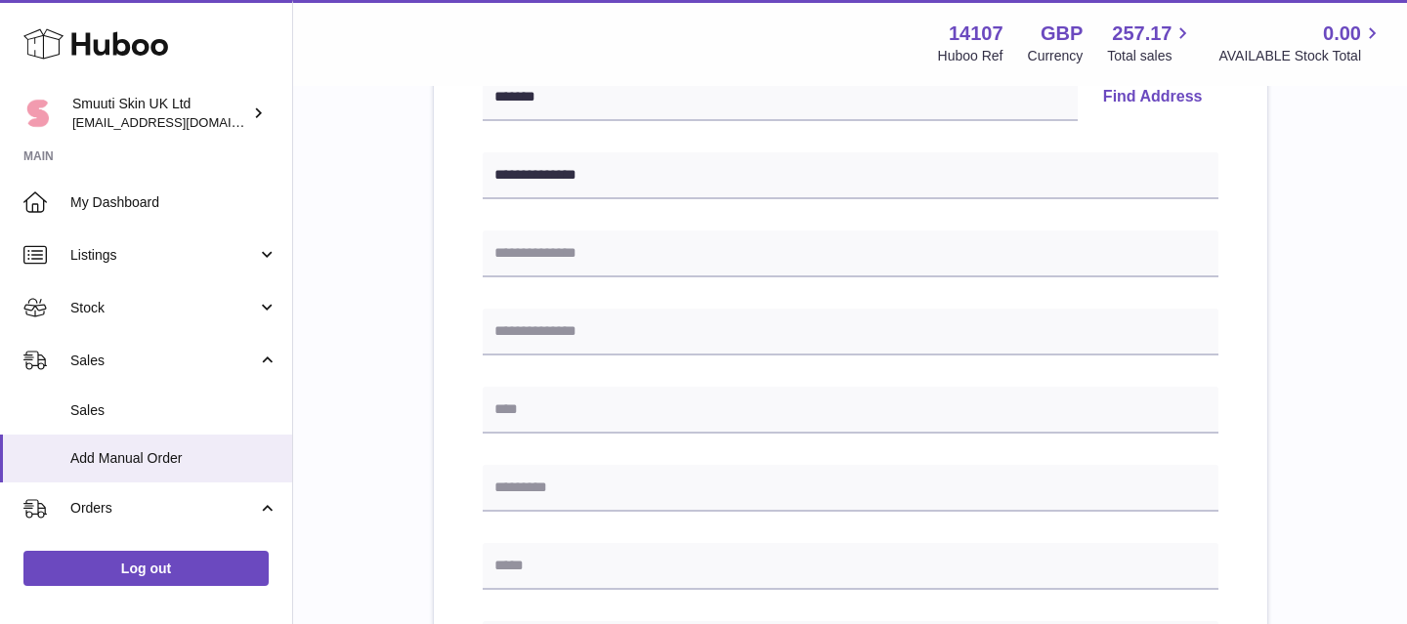
scroll to position [449, 0]
drag, startPoint x: 569, startPoint y: 96, endPoint x: 415, endPoint y: 96, distance: 153.4
click at [415, 96] on div "**********" at bounding box center [850, 424] width 1052 height 1361
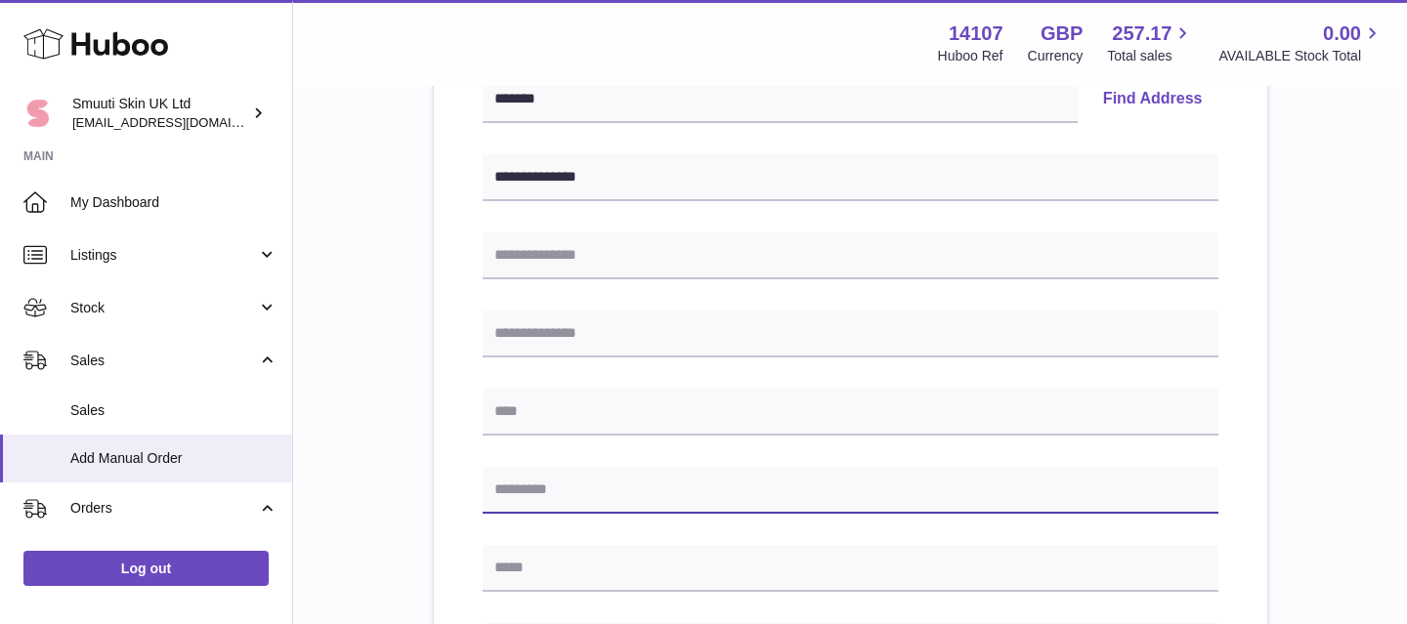
click at [569, 493] on input "text" at bounding box center [851, 490] width 736 height 47
paste input "*******"
type input "*******"
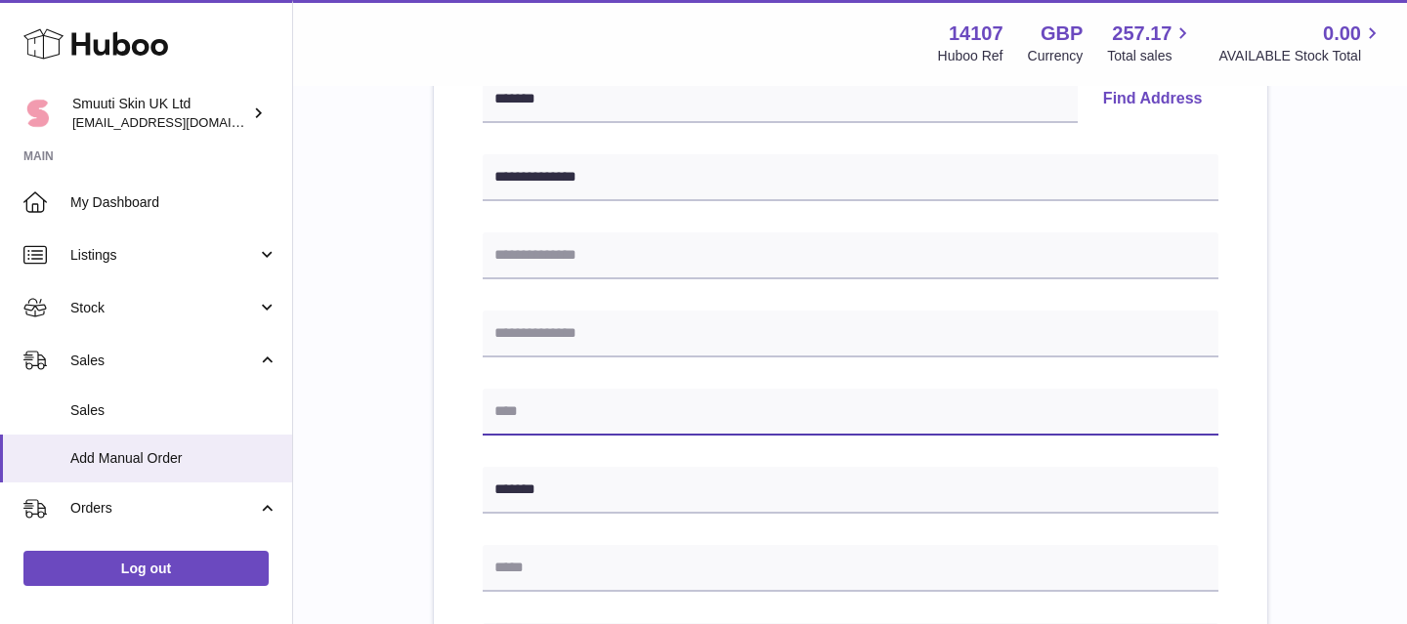
click at [559, 422] on input "text" at bounding box center [851, 412] width 736 height 47
type input "******"
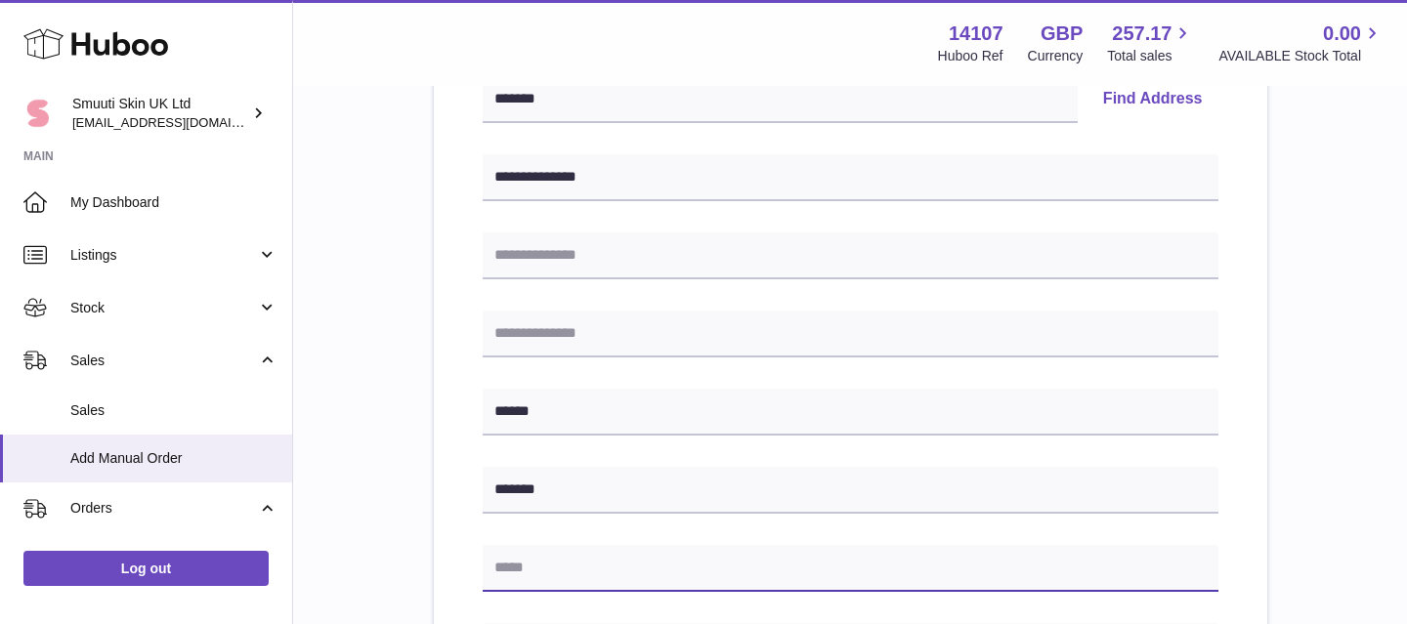
click at [587, 566] on input "text" at bounding box center [851, 568] width 736 height 47
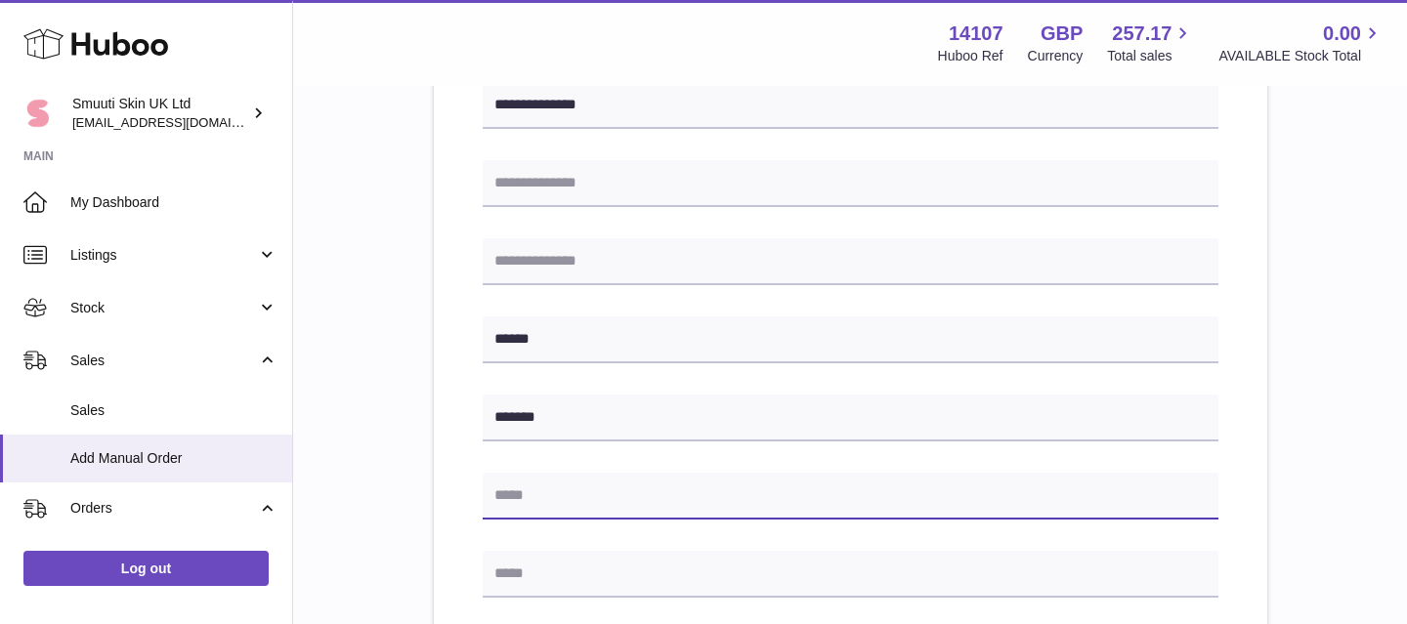
scroll to position [560, 0]
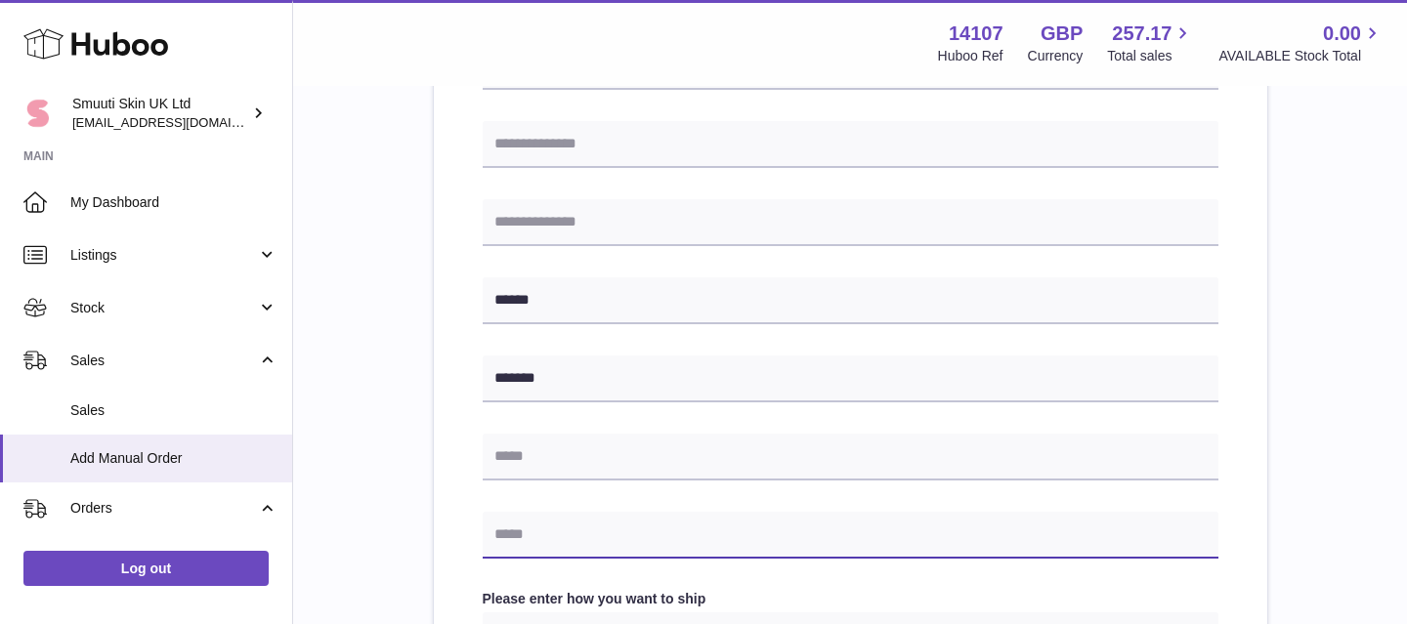
click at [568, 537] on input "text" at bounding box center [851, 535] width 736 height 47
type input "**********"
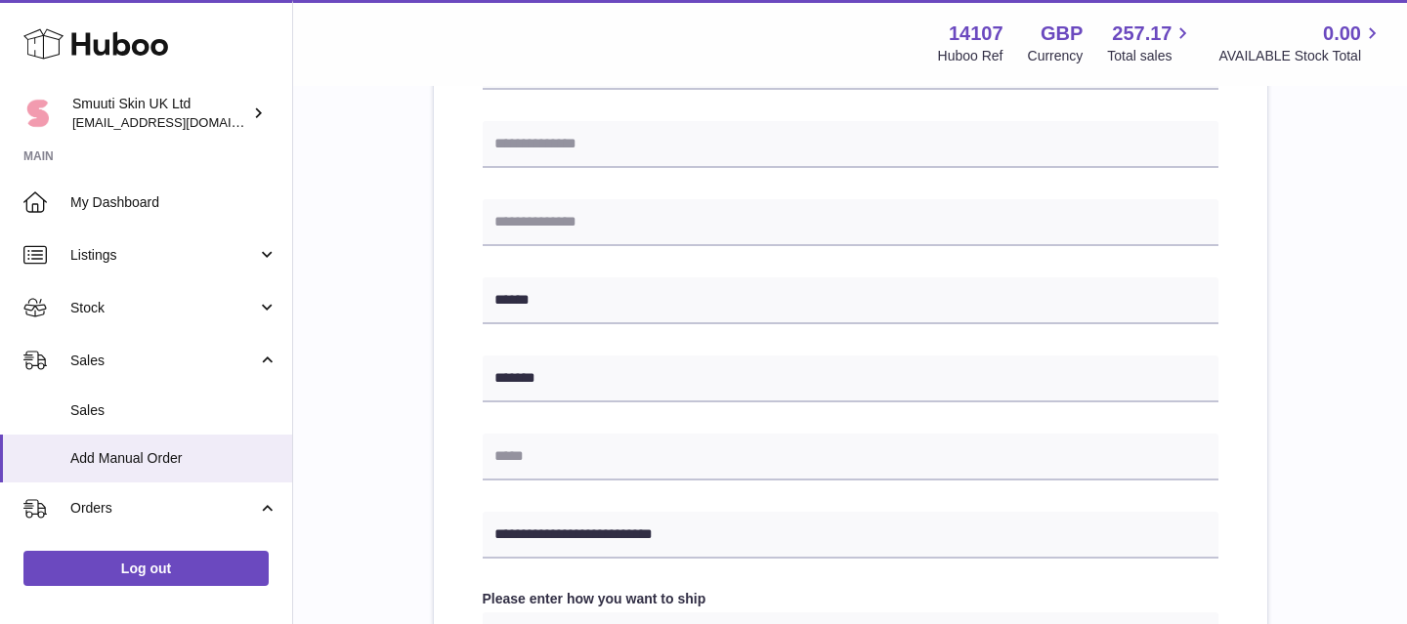
click at [427, 516] on div "**********" at bounding box center [850, 313] width 1052 height 1361
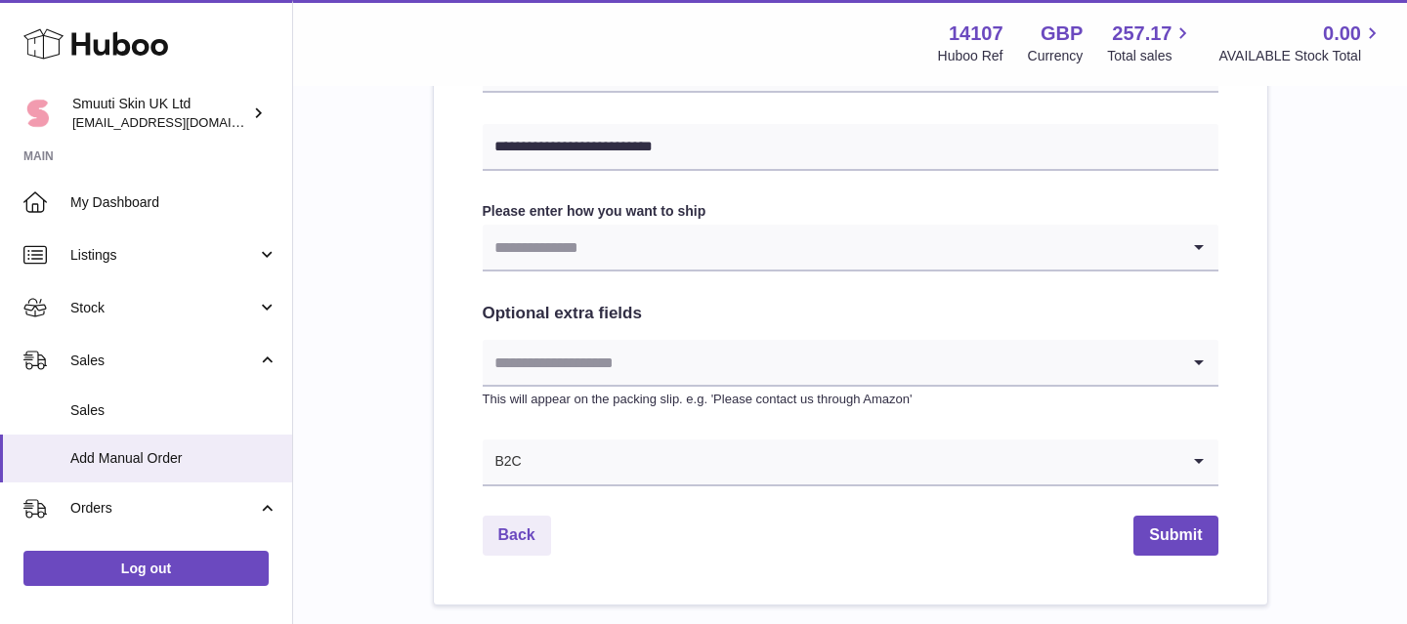
scroll to position [953, 0]
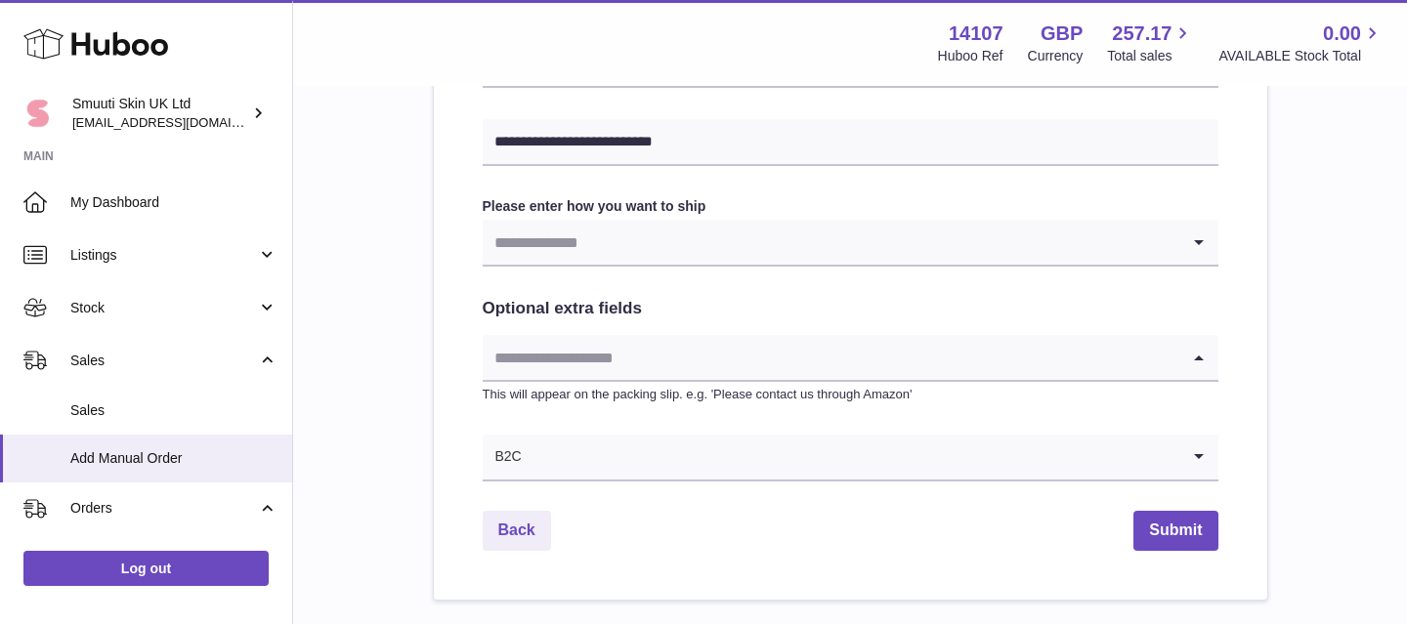
click at [626, 359] on input "Search for option" at bounding box center [831, 357] width 697 height 45
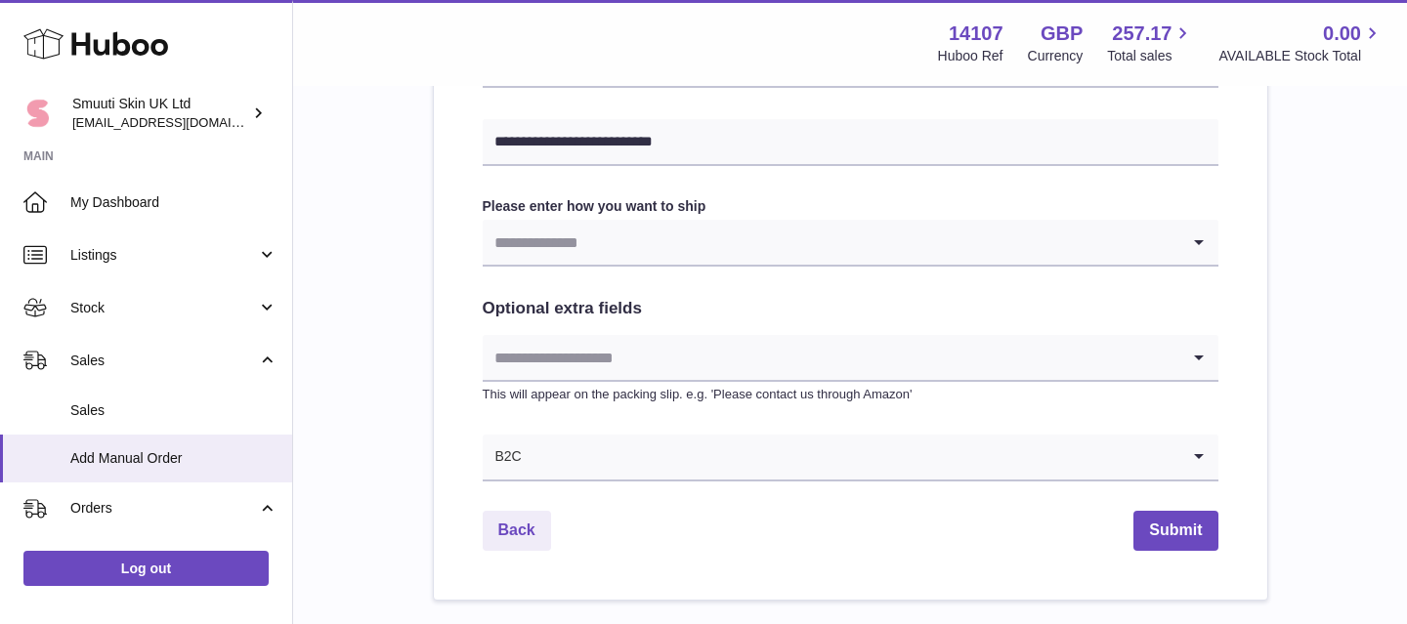
click at [589, 243] on input "Search for option" at bounding box center [831, 242] width 697 height 45
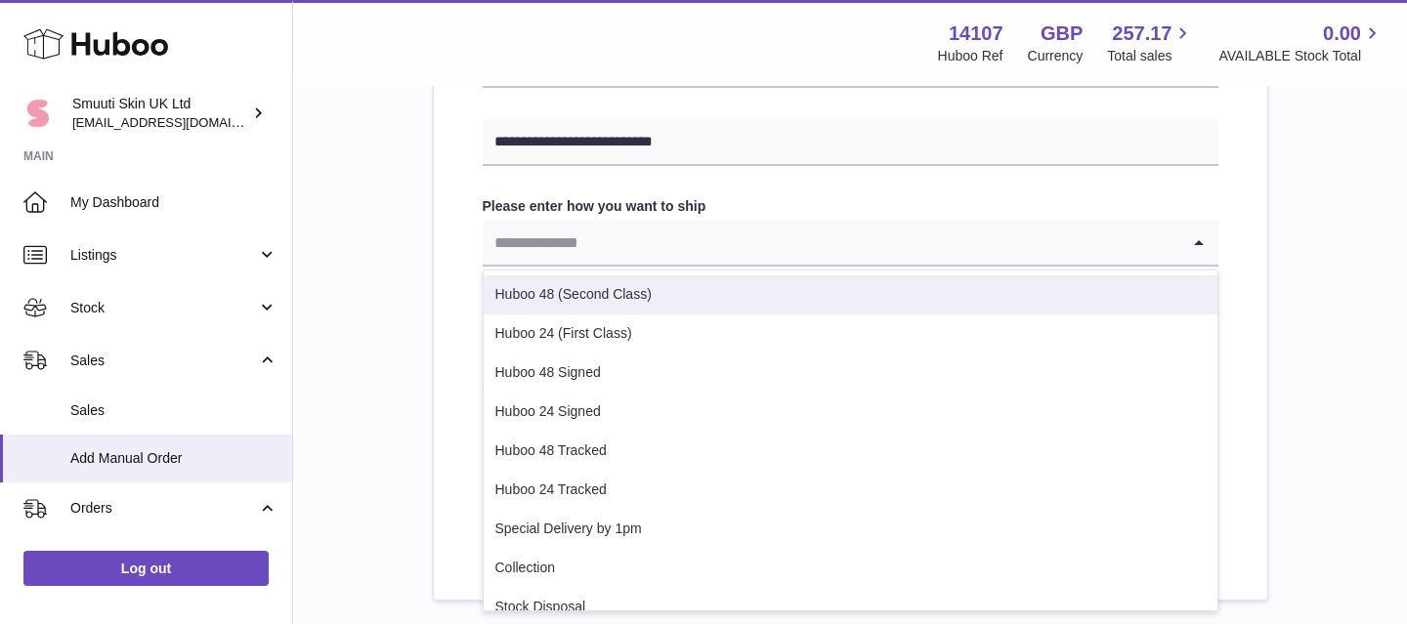
click at [585, 299] on li "Huboo 48 (Second Class)" at bounding box center [851, 295] width 734 height 39
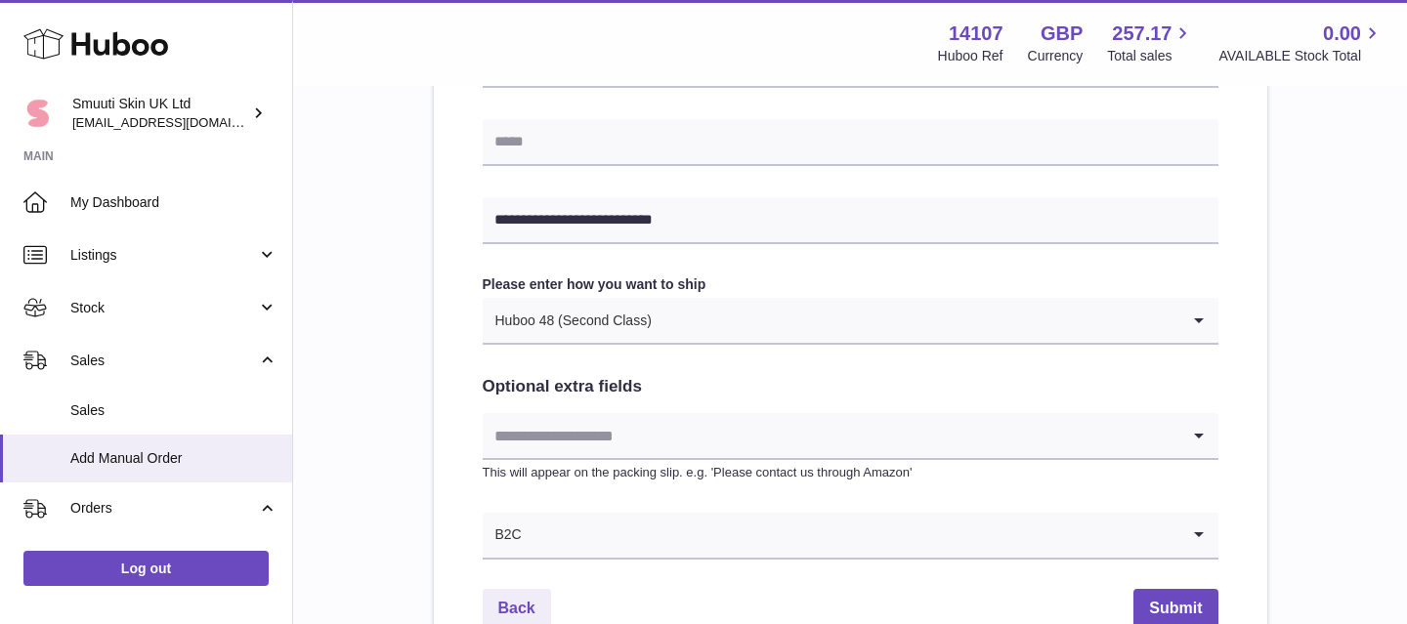
scroll to position [893, 0]
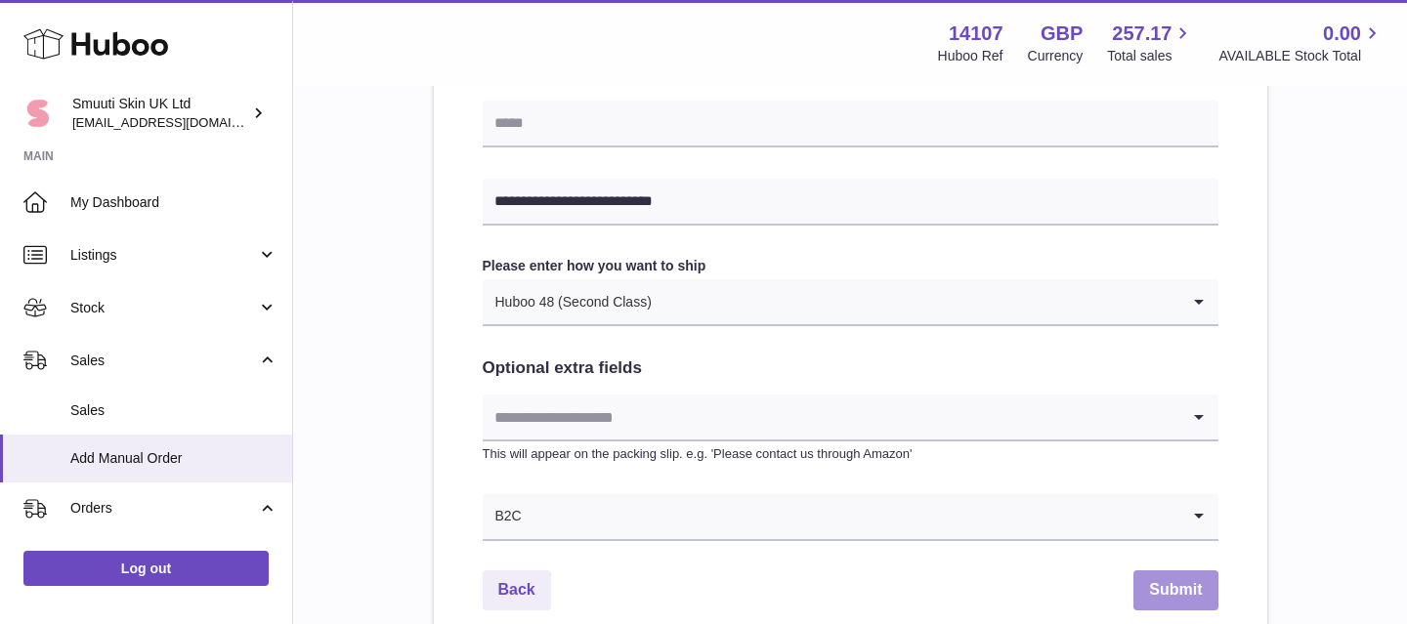
click at [1179, 594] on button "Submit" at bounding box center [1176, 591] width 84 height 40
